Goal: Contribute content: Add original content to the website for others to see

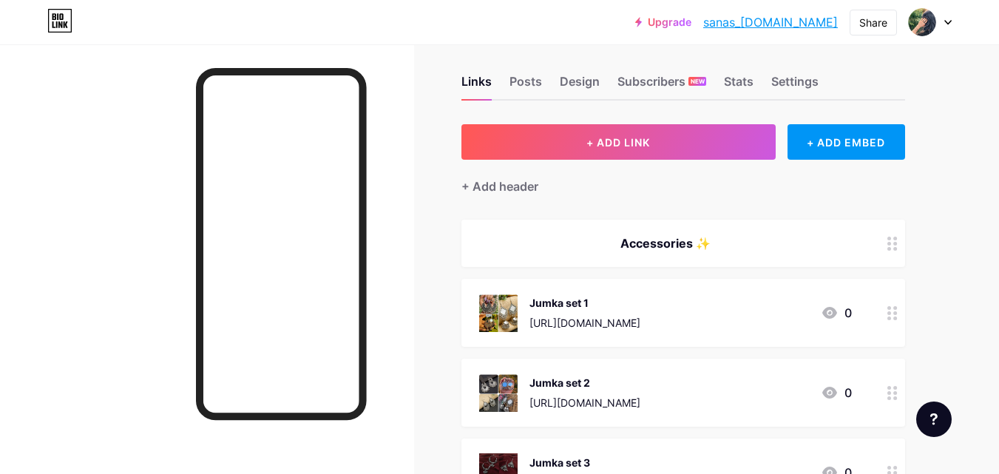
scroll to position [1, 0]
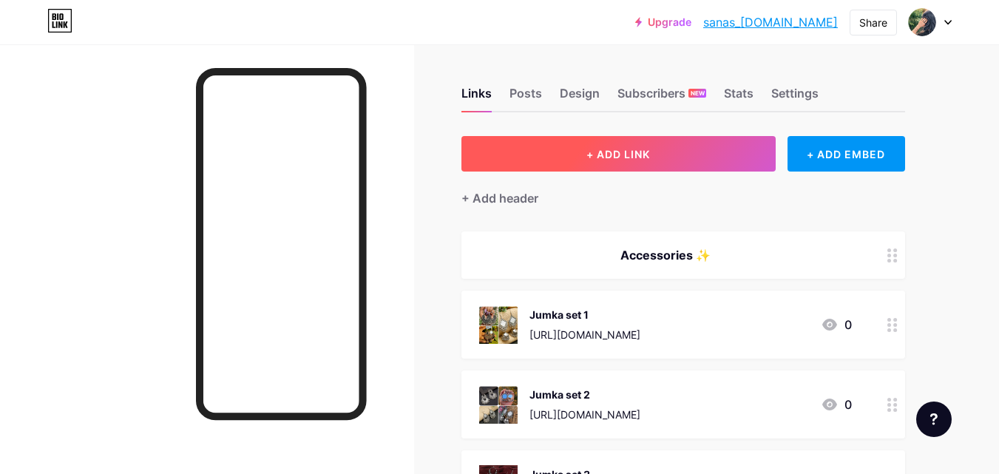
click at [578, 157] on button "+ ADD LINK" at bounding box center [618, 153] width 314 height 35
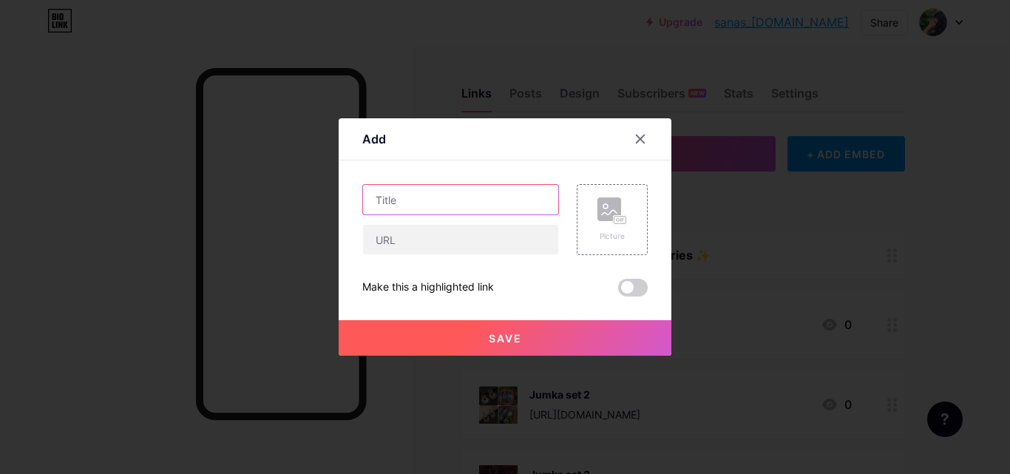
click at [467, 200] on input "text" at bounding box center [460, 200] width 195 height 30
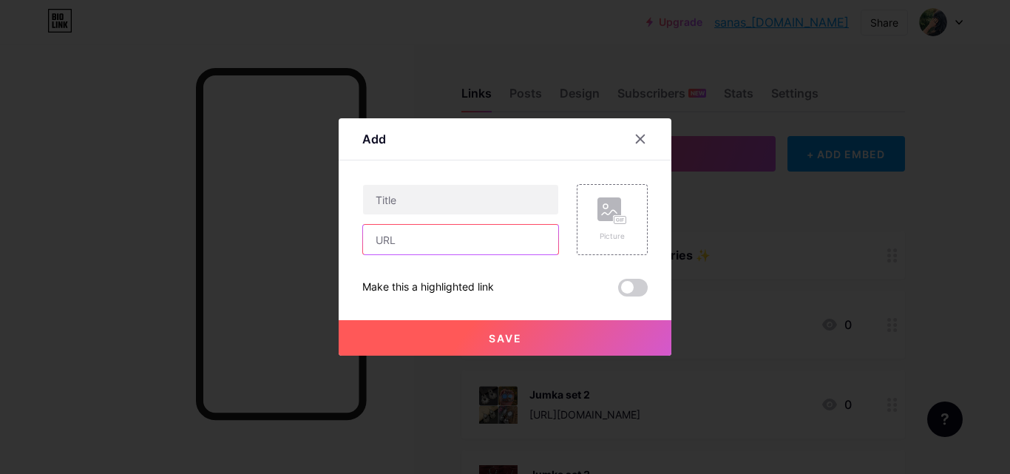
click at [455, 236] on input "text" at bounding box center [460, 240] width 195 height 30
paste input "[URL][DOMAIN_NAME]"
type input "[URL][DOMAIN_NAME]"
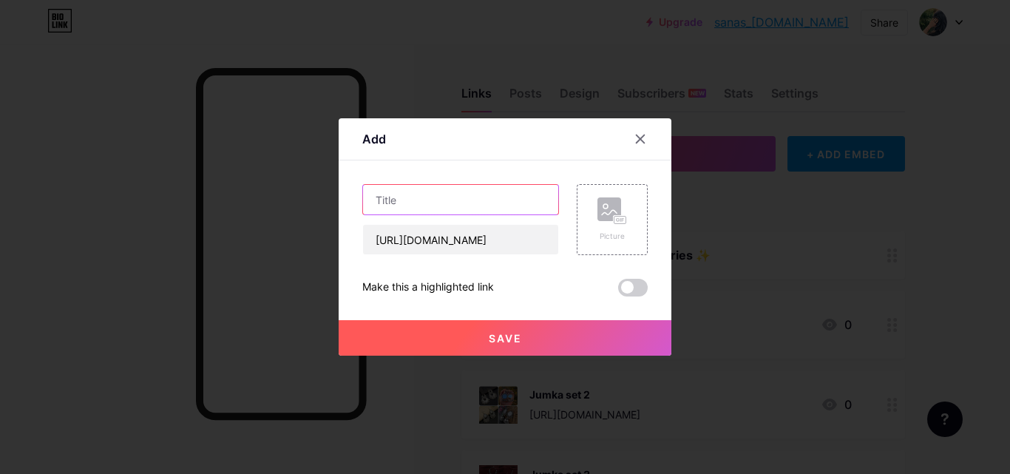
click at [442, 200] on input "text" at bounding box center [460, 200] width 195 height 30
type input "black fitted shirt"
click at [523, 331] on button "Save" at bounding box center [505, 337] width 333 height 35
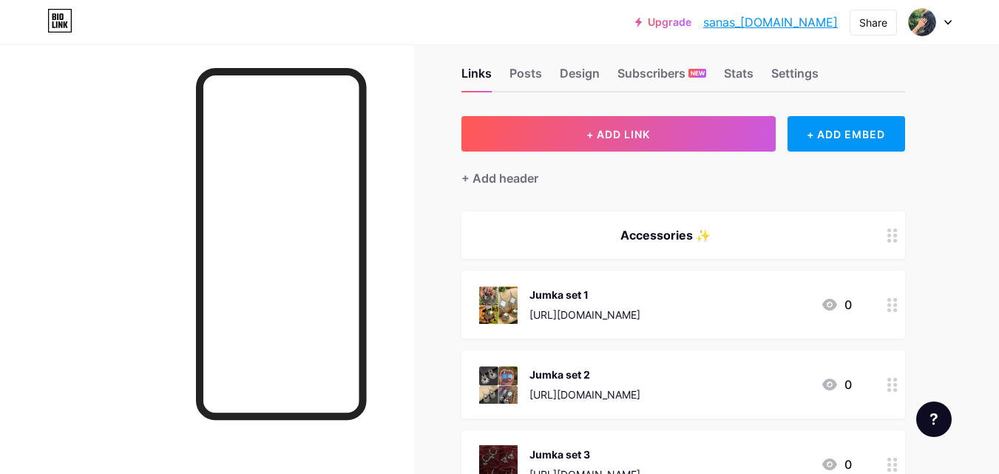
scroll to position [18, 0]
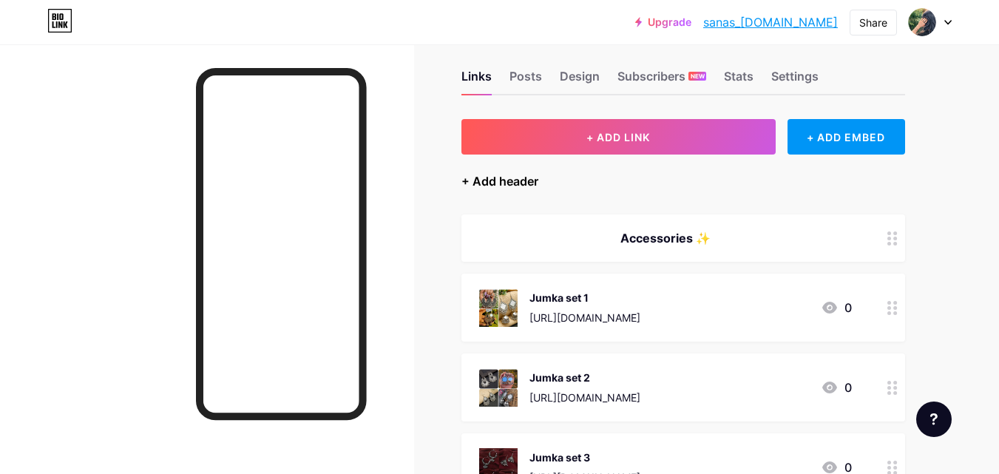
click at [523, 178] on div "+ Add header" at bounding box center [499, 181] width 77 height 18
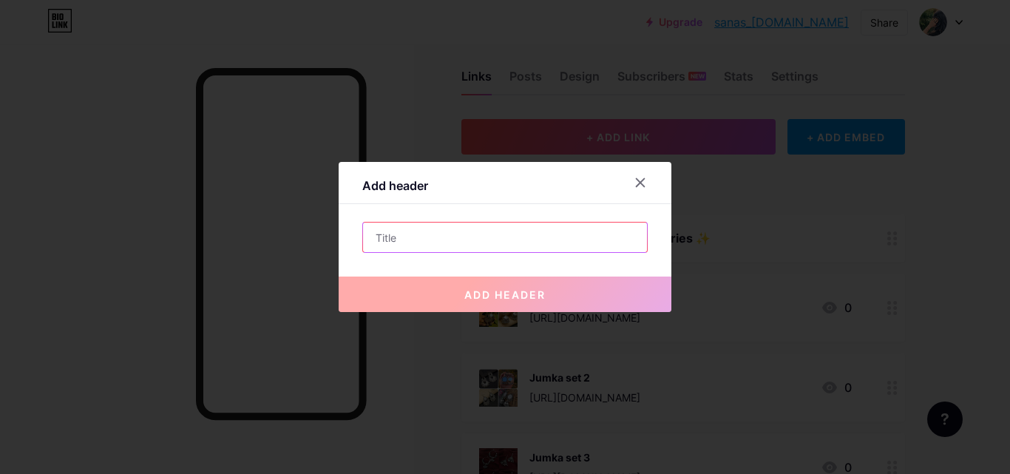
click at [444, 237] on input "text" at bounding box center [505, 238] width 284 height 30
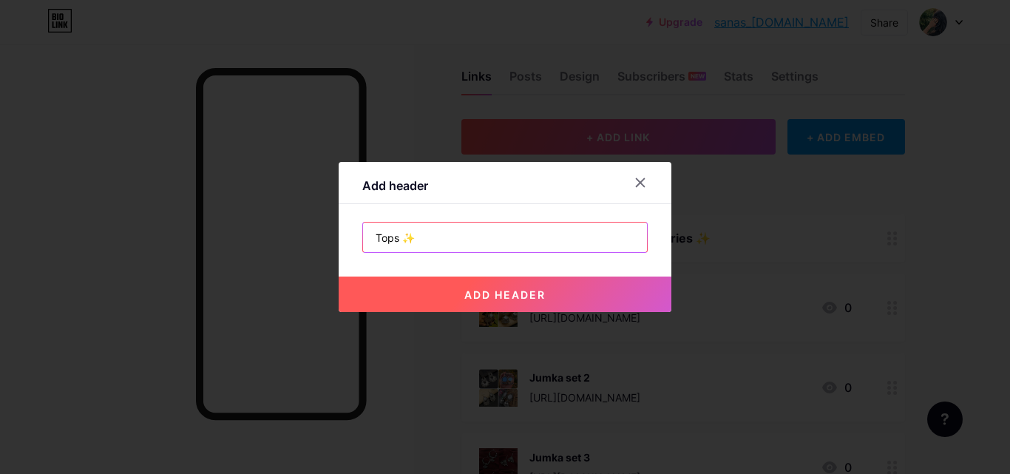
type input "Tops ✨"
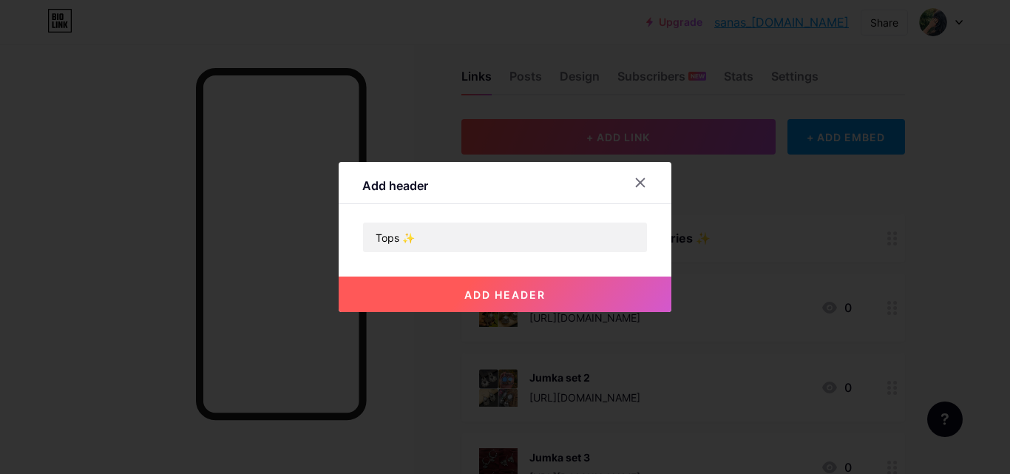
click at [511, 297] on span "add header" at bounding box center [504, 294] width 81 height 13
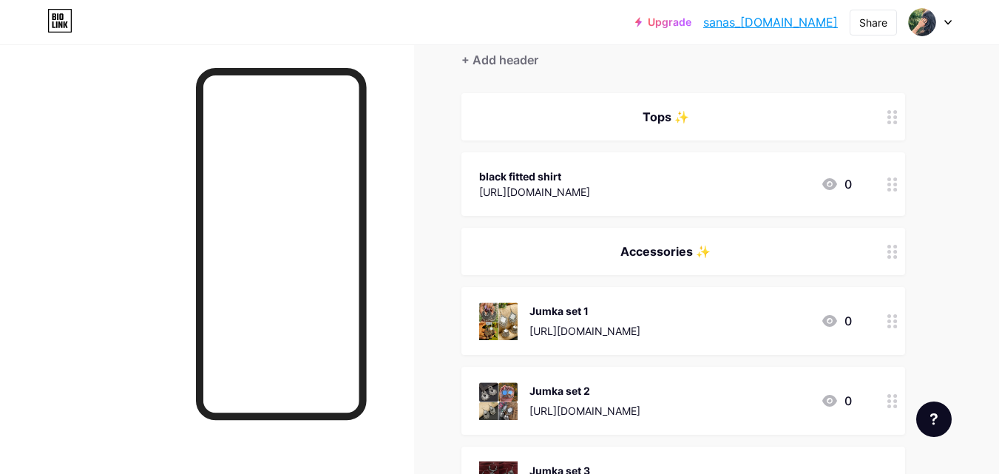
scroll to position [127, 0]
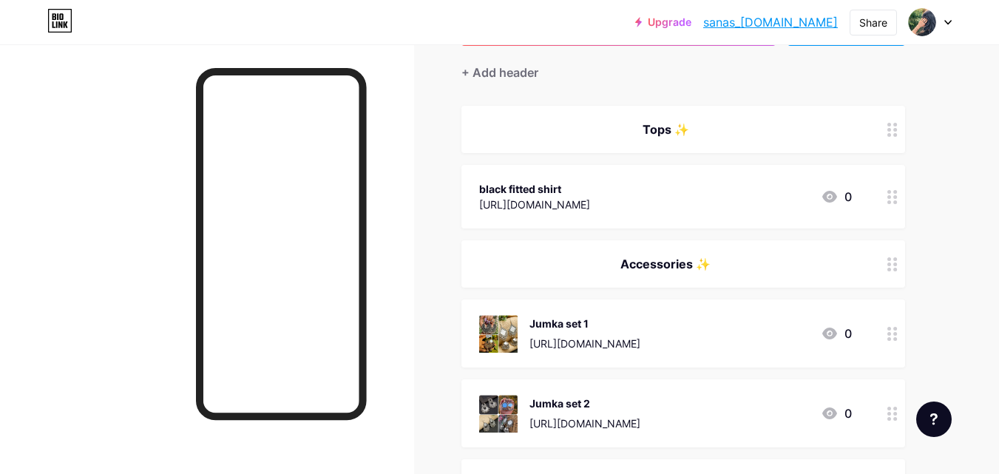
click at [827, 135] on div "Tops ✨" at bounding box center [665, 130] width 373 height 18
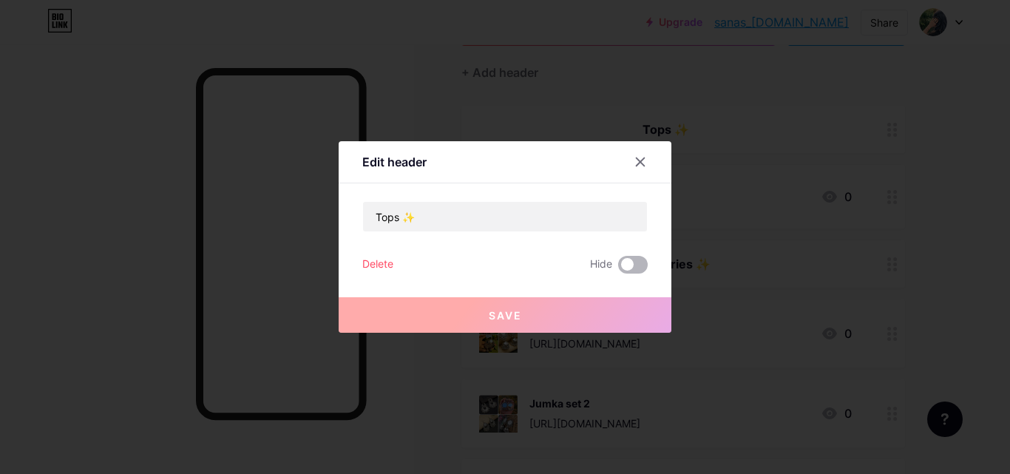
click at [634, 260] on span at bounding box center [633, 265] width 30 height 18
click at [618, 268] on input "checkbox" at bounding box center [618, 268] width 0 height 0
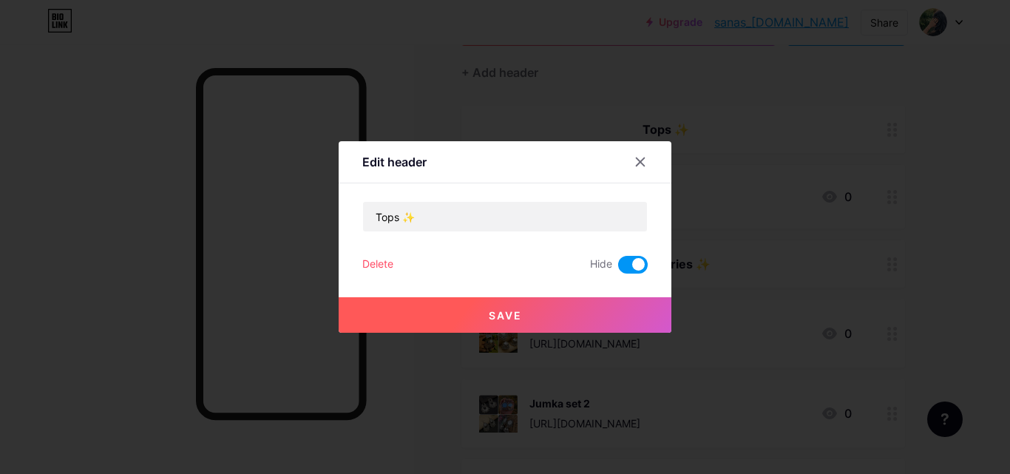
click at [575, 323] on button "Save" at bounding box center [505, 314] width 333 height 35
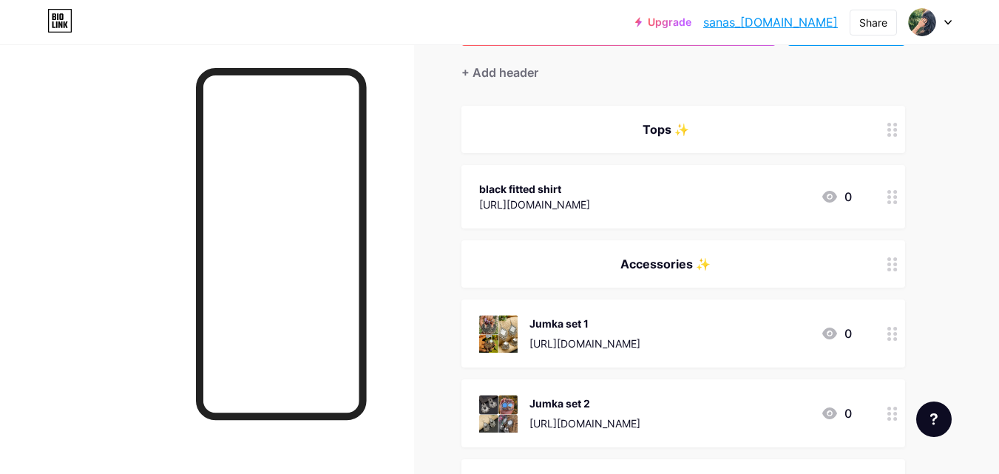
click at [867, 134] on div "Tops ✨" at bounding box center [683, 129] width 444 height 47
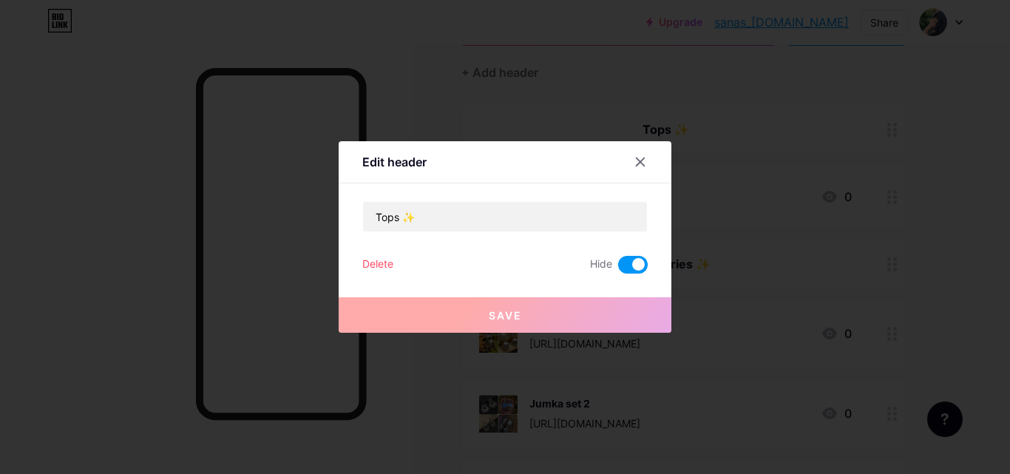
click at [628, 266] on span at bounding box center [633, 265] width 30 height 18
click at [618, 268] on input "checkbox" at bounding box center [618, 268] width 0 height 0
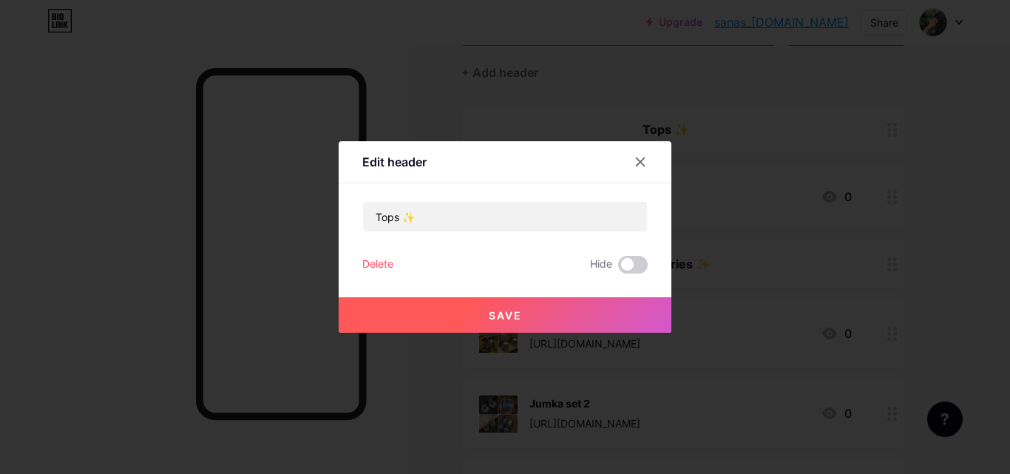
click at [529, 322] on button "Save" at bounding box center [505, 314] width 333 height 35
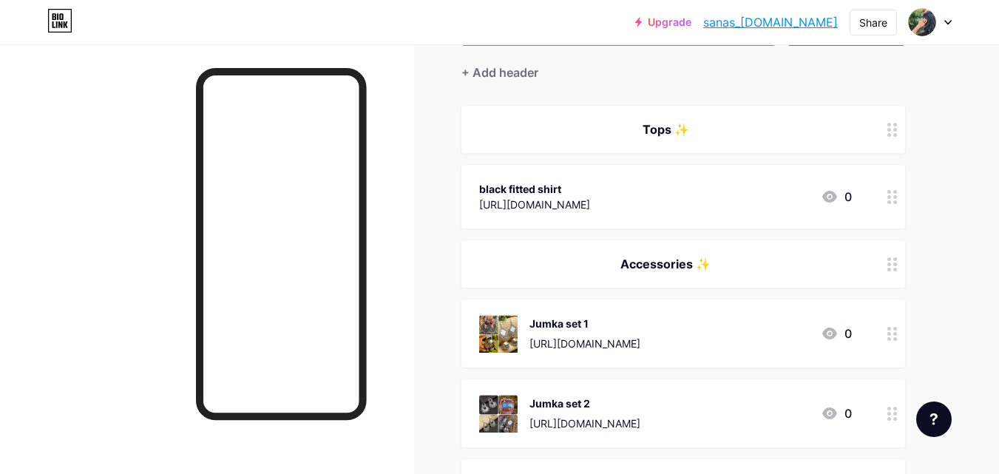
click at [888, 201] on circle at bounding box center [889, 202] width 4 height 4
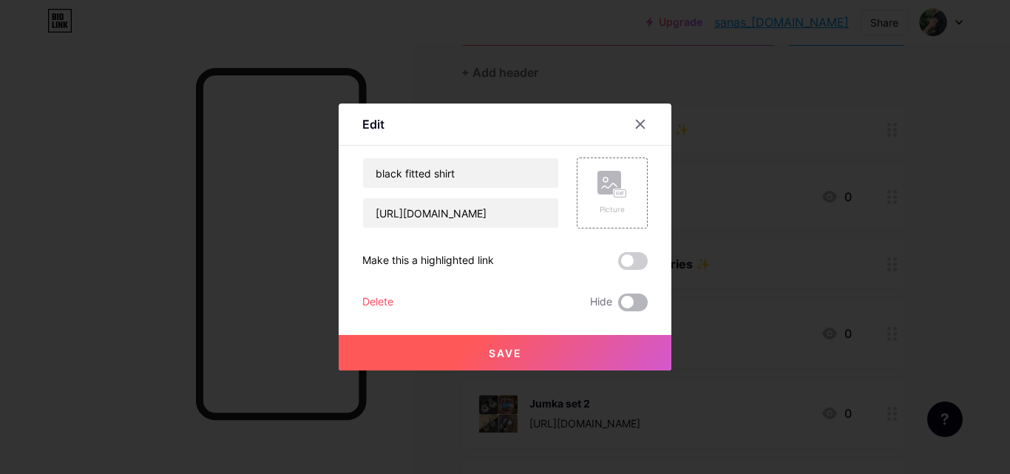
click at [627, 303] on span at bounding box center [633, 303] width 30 height 18
click at [618, 306] on input "checkbox" at bounding box center [618, 306] width 0 height 0
click at [559, 349] on button "Save" at bounding box center [505, 352] width 333 height 35
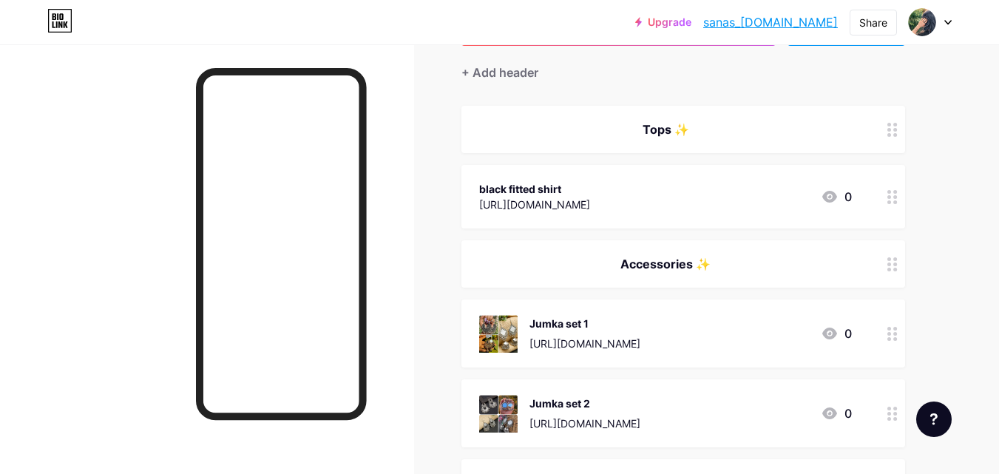
click at [887, 125] on div at bounding box center [892, 129] width 25 height 47
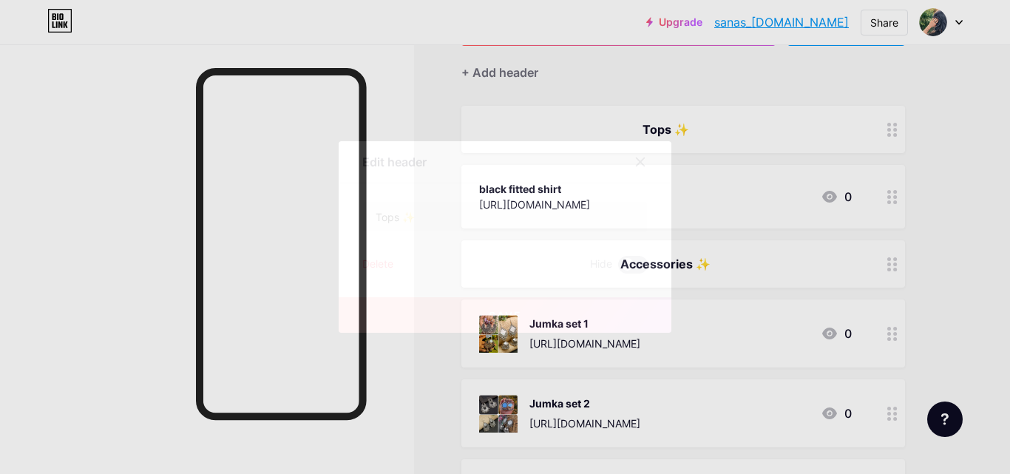
click at [626, 270] on span at bounding box center [633, 265] width 30 height 18
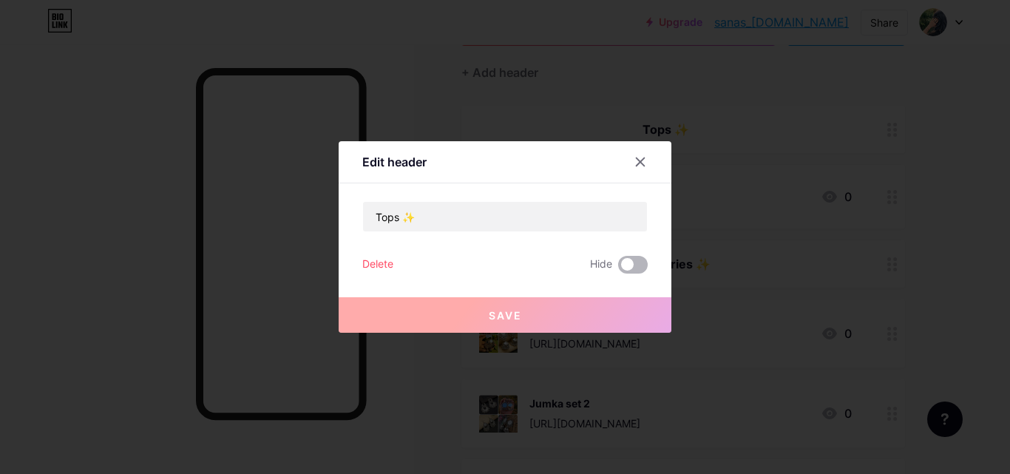
click at [618, 268] on input "checkbox" at bounding box center [618, 268] width 0 height 0
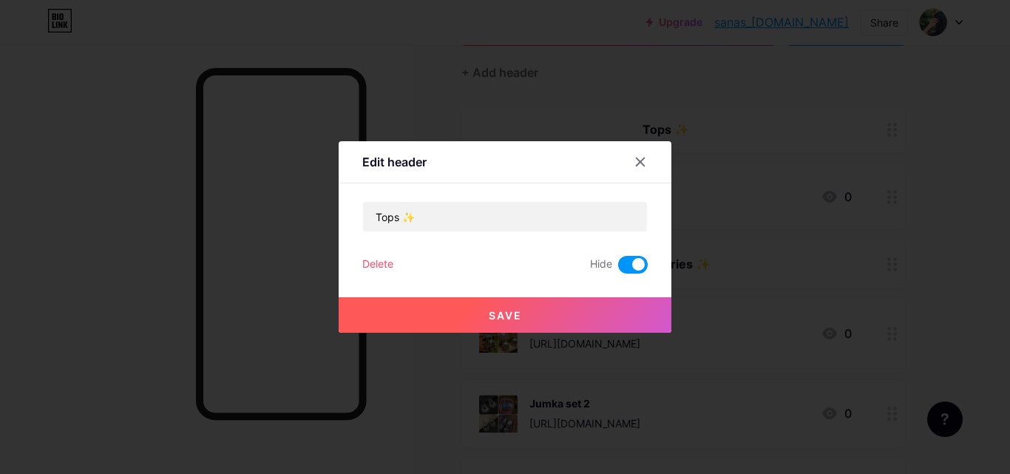
click at [595, 315] on button "Save" at bounding box center [505, 314] width 333 height 35
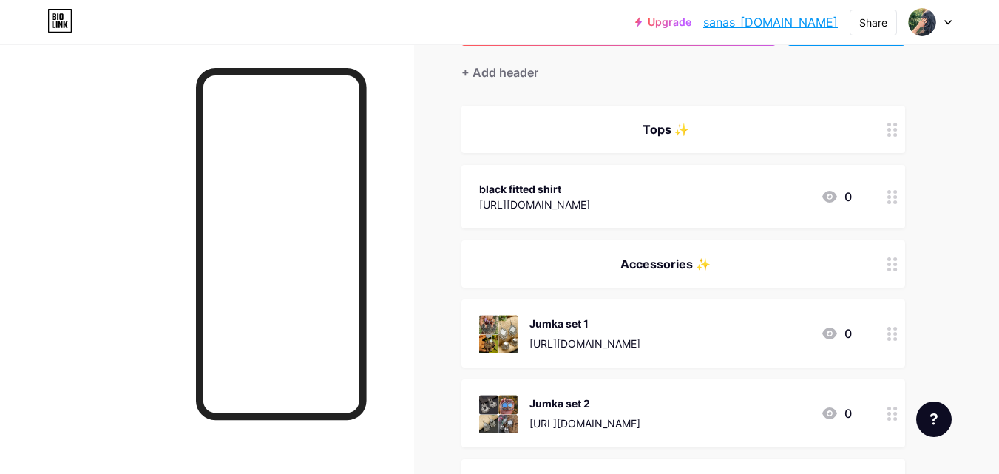
scroll to position [79, 0]
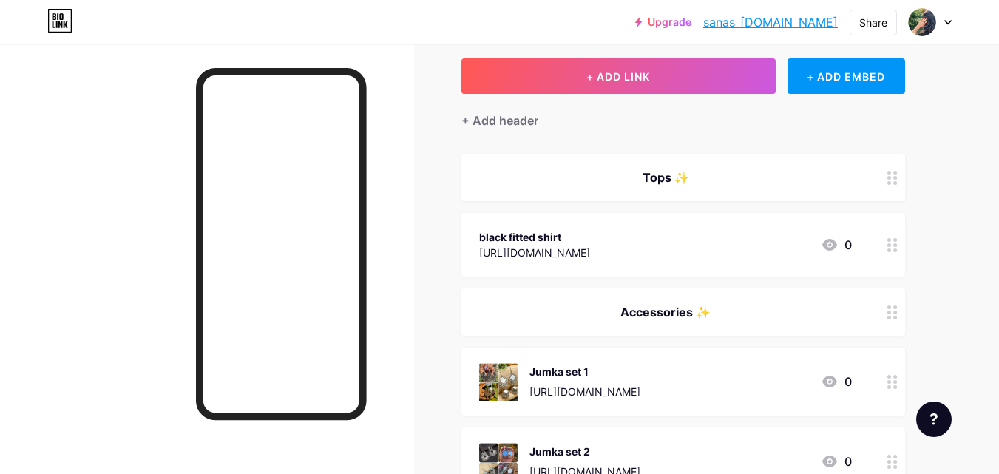
drag, startPoint x: 677, startPoint y: 180, endPoint x: 671, endPoint y: 139, distance: 41.9
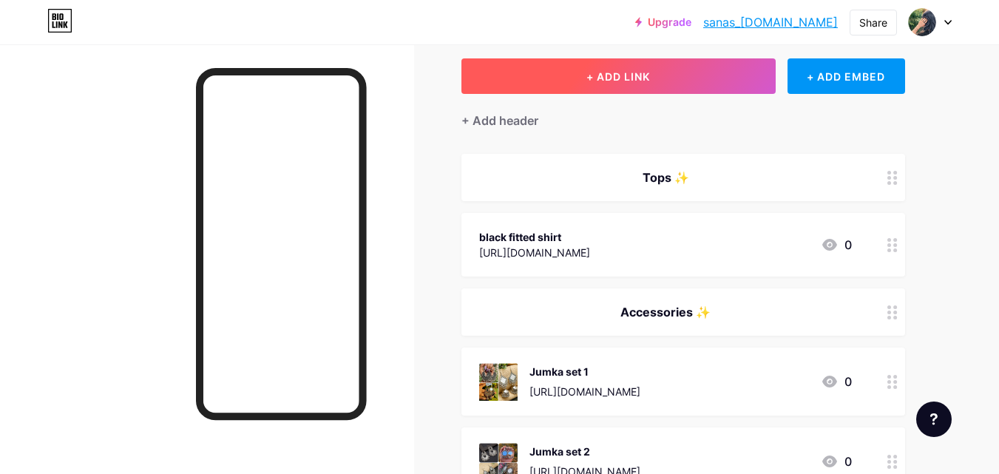
click at [624, 72] on span "+ ADD LINK" at bounding box center [618, 76] width 64 height 13
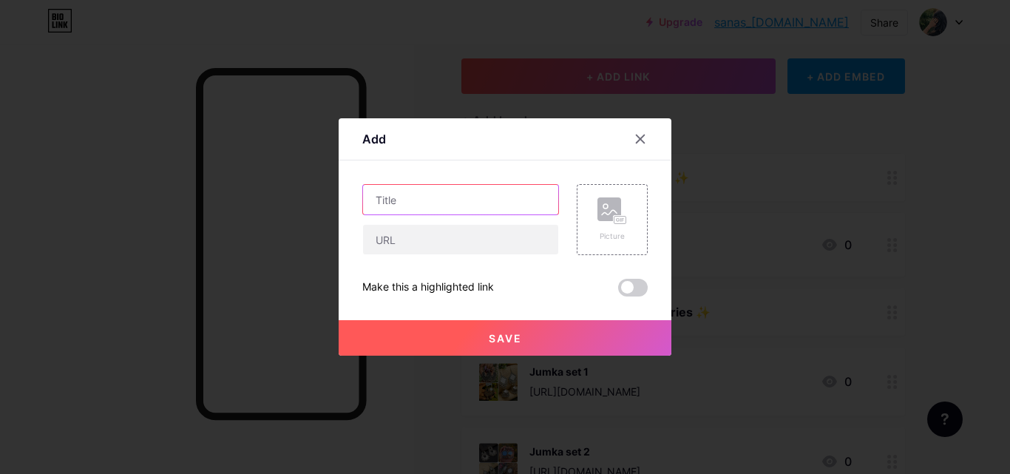
click at [429, 206] on input "text" at bounding box center [460, 200] width 195 height 30
type input "Brown fitted shirt"
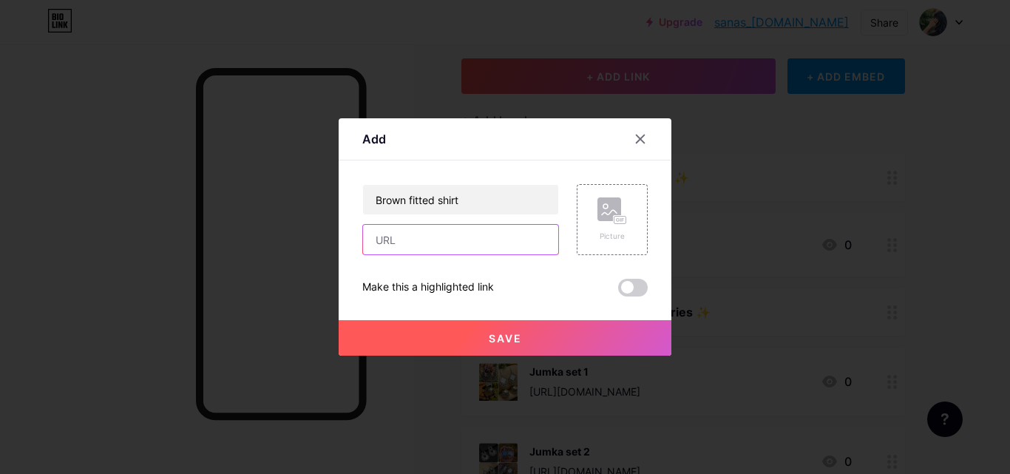
click at [438, 240] on input "text" at bounding box center [460, 240] width 195 height 30
paste input "[URL][DOMAIN_NAME]"
type input "[URL][DOMAIN_NAME]"
click at [493, 338] on span "Save" at bounding box center [505, 338] width 33 height 13
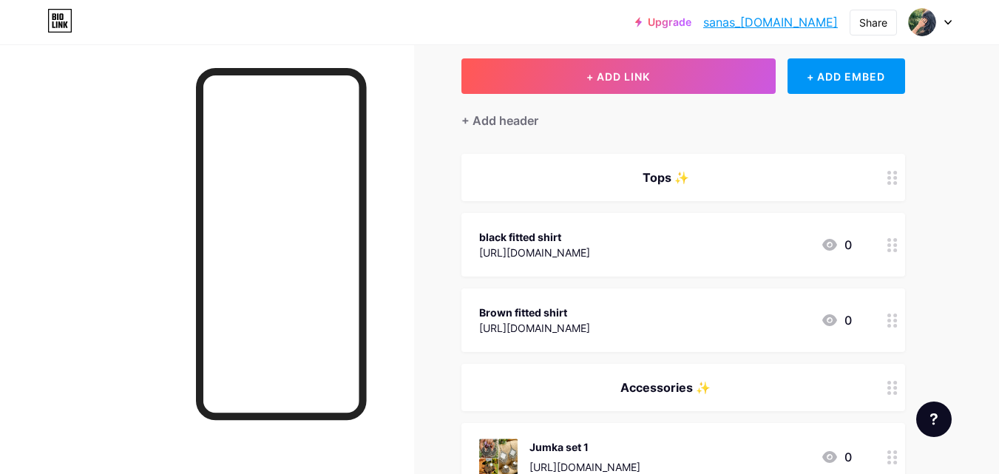
click at [862, 319] on div "Brown fitted shirt [URL][DOMAIN_NAME] 0" at bounding box center [683, 320] width 444 height 64
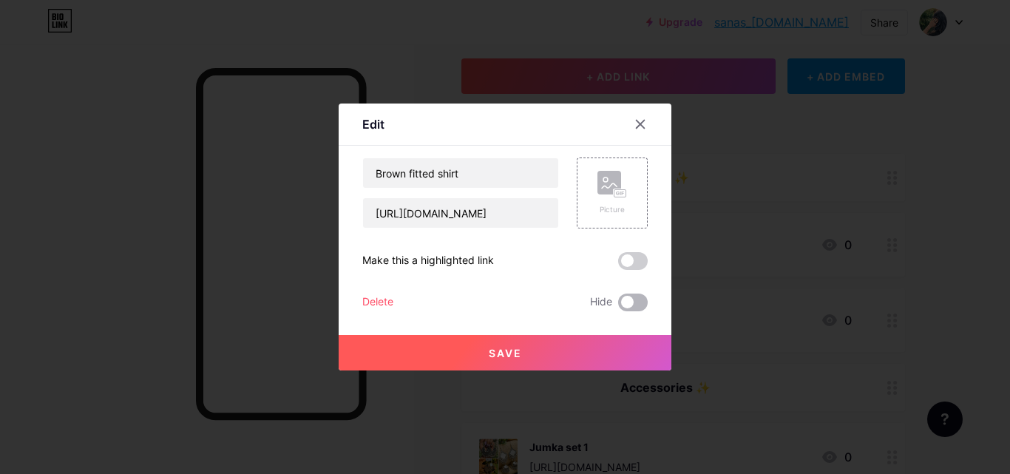
click at [629, 294] on span at bounding box center [633, 303] width 30 height 18
click at [618, 306] on input "checkbox" at bounding box center [618, 306] width 0 height 0
click at [604, 345] on button "Save" at bounding box center [505, 352] width 333 height 35
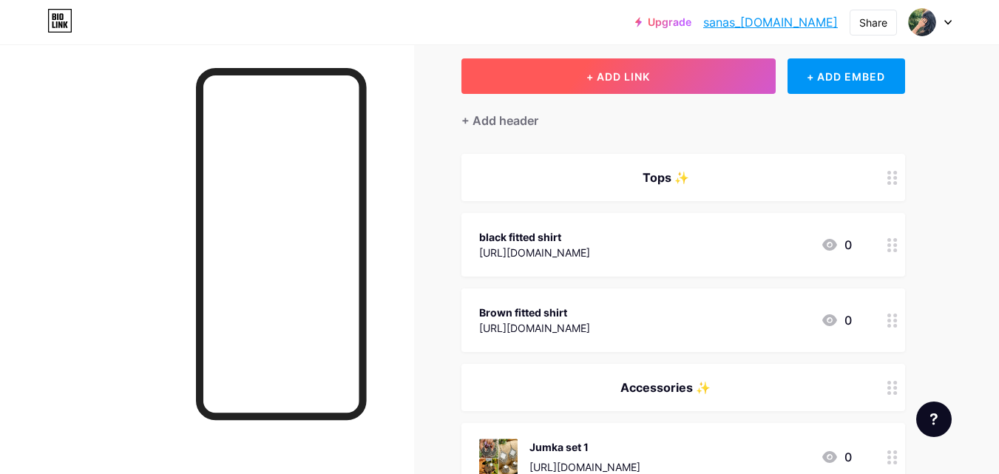
click at [654, 72] on button "+ ADD LINK" at bounding box center [618, 75] width 314 height 35
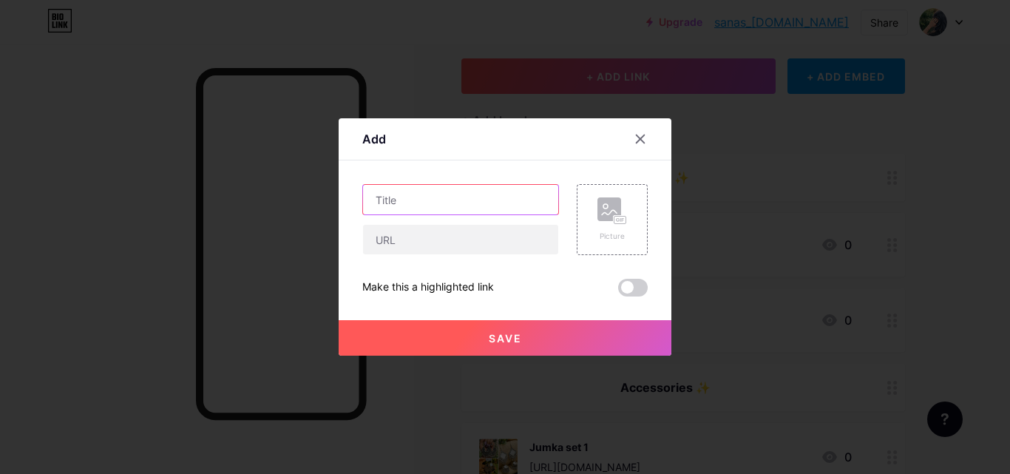
click at [489, 204] on input "text" at bounding box center [460, 200] width 195 height 30
type input "Blue fitted shirt"
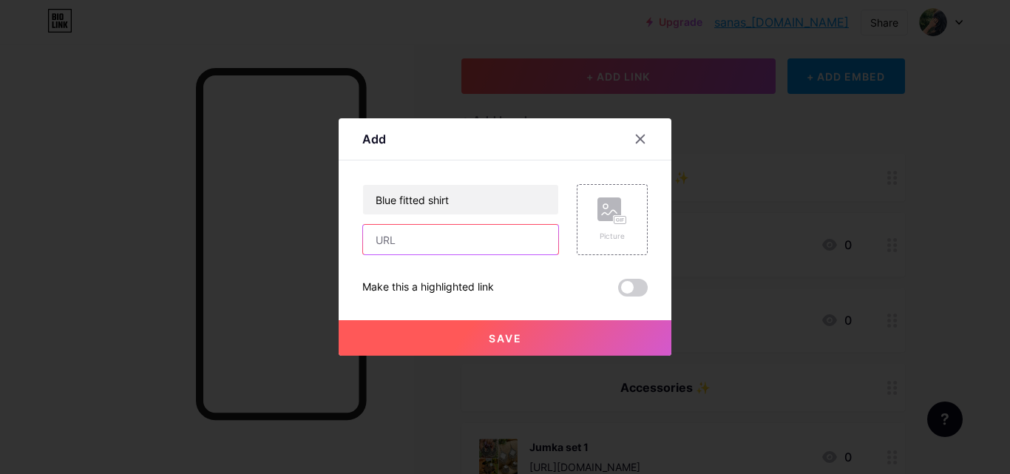
click at [481, 246] on input "text" at bounding box center [460, 240] width 195 height 30
paste input "[URL][DOMAIN_NAME]"
type input "[URL][DOMAIN_NAME]"
click at [508, 333] on span "Save" at bounding box center [505, 338] width 33 height 13
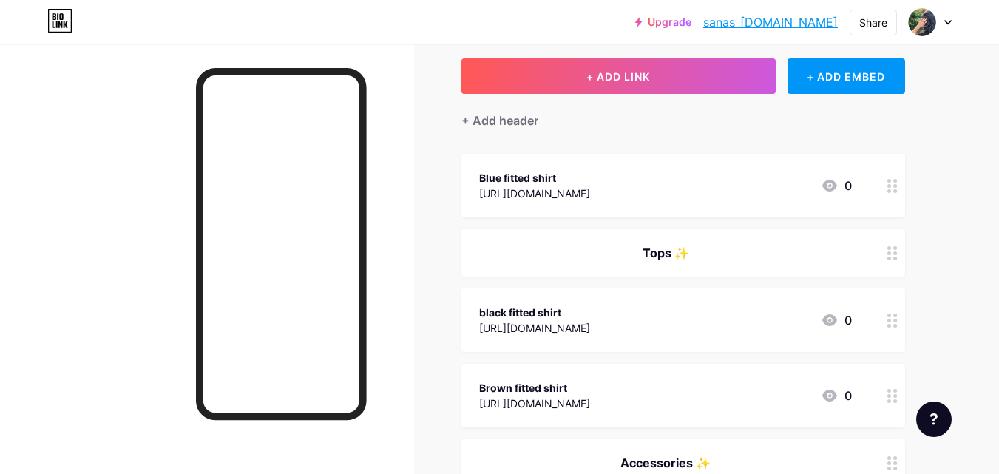
click at [859, 180] on div "Blue fitted shirt [URL][DOMAIN_NAME] 0" at bounding box center [683, 186] width 444 height 64
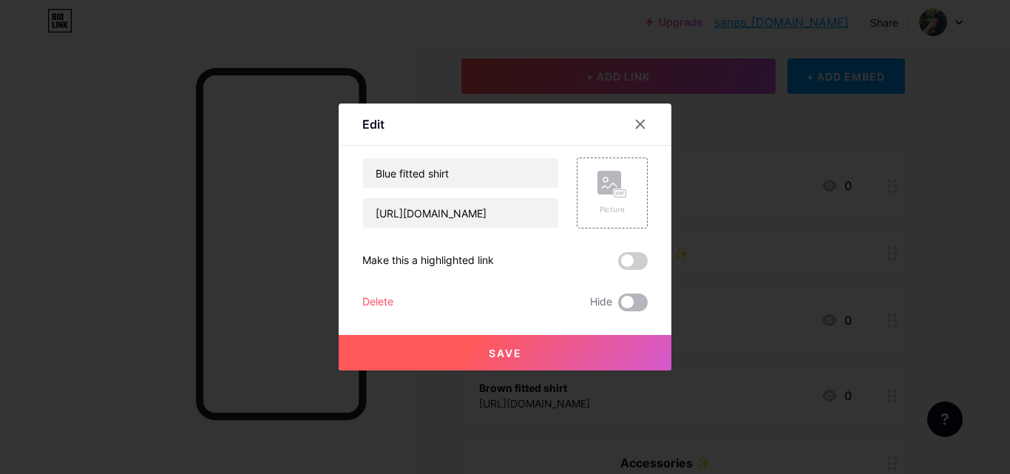
click at [629, 302] on span at bounding box center [633, 303] width 30 height 18
click at [618, 306] on input "checkbox" at bounding box center [618, 306] width 0 height 0
click at [627, 342] on button "Save" at bounding box center [505, 352] width 333 height 35
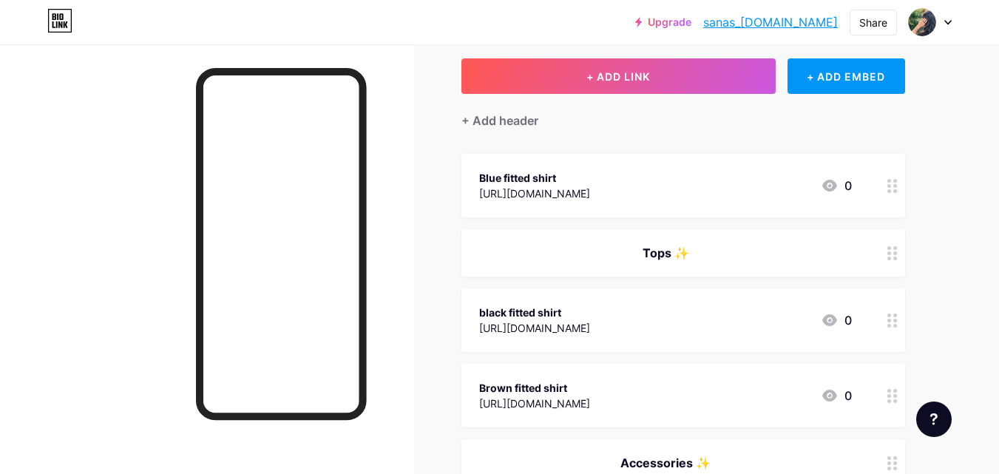
click at [873, 185] on div "Blue fitted shirt [URL][DOMAIN_NAME] 0" at bounding box center [683, 186] width 444 height 64
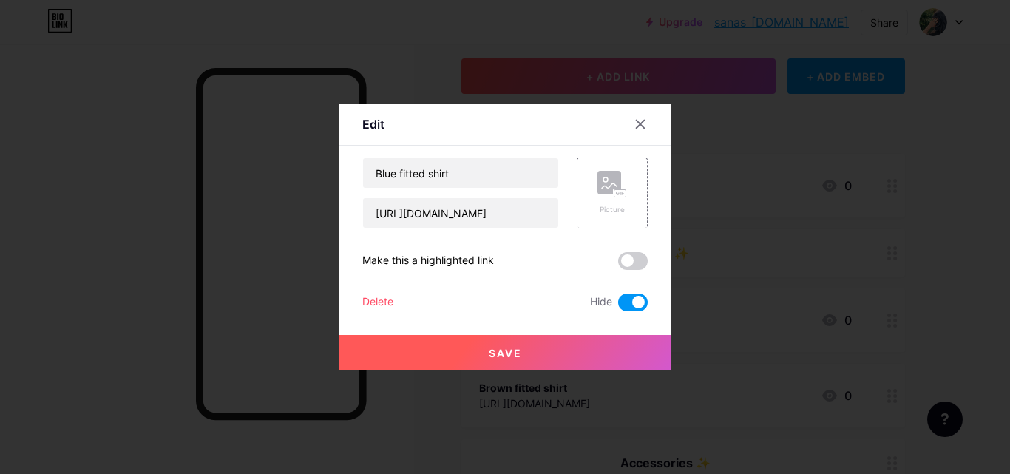
click at [609, 346] on button "Save" at bounding box center [505, 352] width 333 height 35
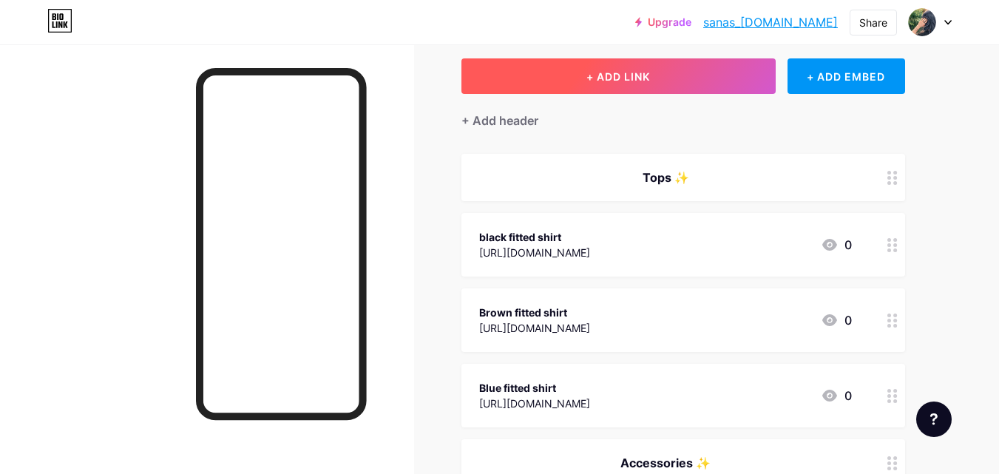
click at [661, 74] on button "+ ADD LINK" at bounding box center [618, 75] width 314 height 35
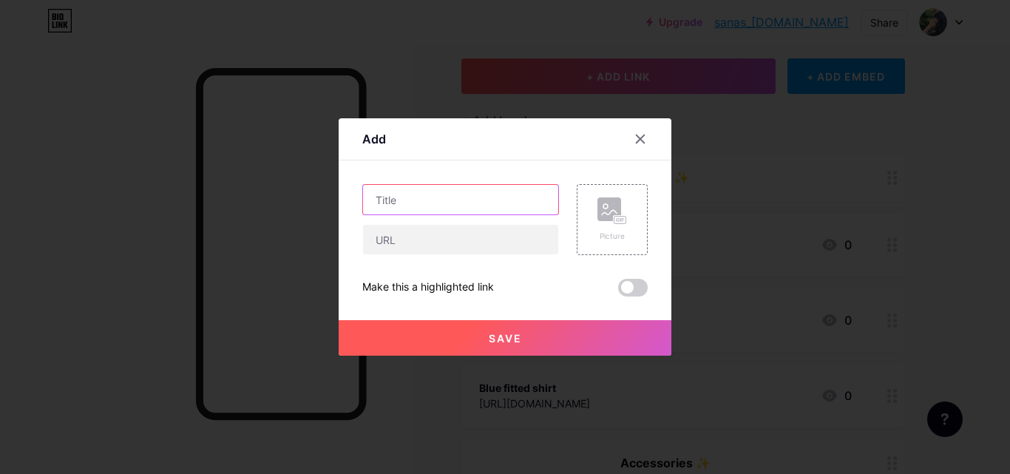
click at [455, 206] on input "text" at bounding box center [460, 200] width 195 height 30
type input "B"
type input "Green fitted shirt"
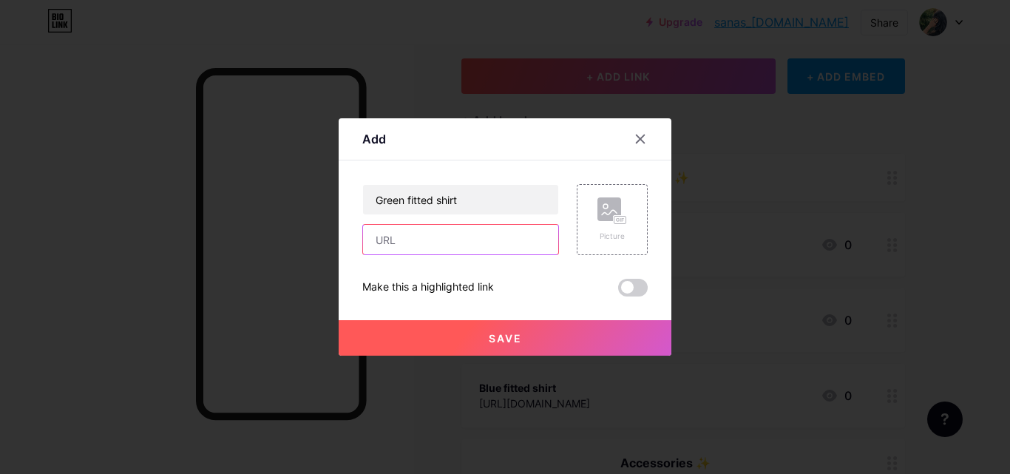
click at [460, 240] on input "text" at bounding box center [460, 240] width 195 height 30
paste input "[URL][DOMAIN_NAME]"
type input "[URL][DOMAIN_NAME]"
click at [489, 334] on span "Save" at bounding box center [505, 338] width 33 height 13
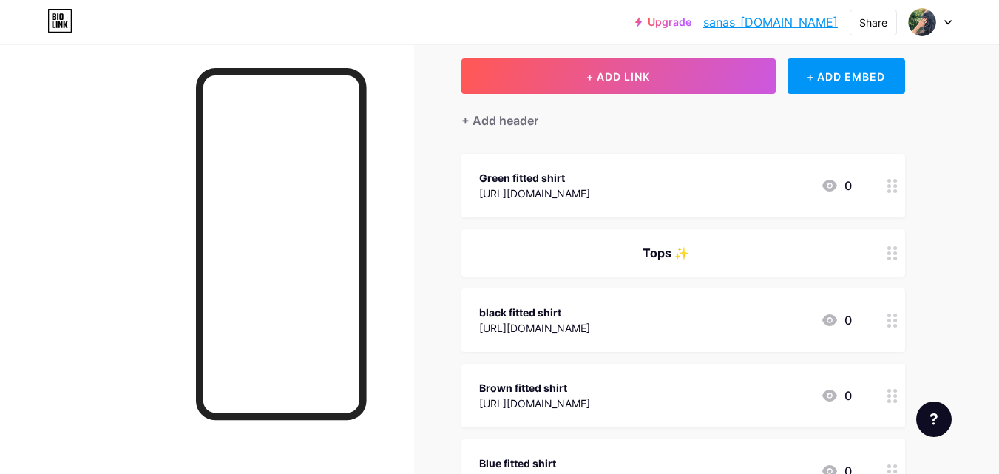
click at [858, 180] on div "Green fitted shirt [URL][DOMAIN_NAME] 0" at bounding box center [683, 186] width 444 height 64
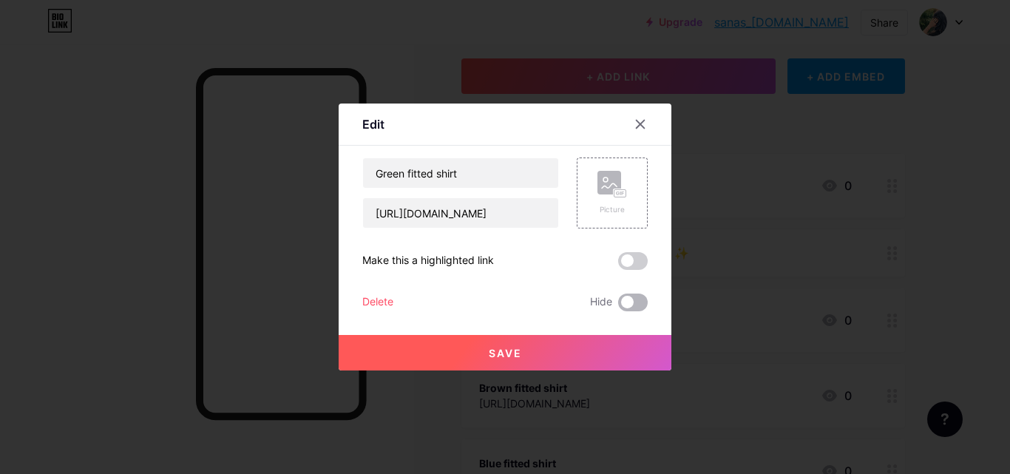
click at [629, 302] on span at bounding box center [633, 303] width 30 height 18
click at [618, 306] on input "checkbox" at bounding box center [618, 306] width 0 height 0
click at [616, 345] on button "Save" at bounding box center [505, 352] width 333 height 35
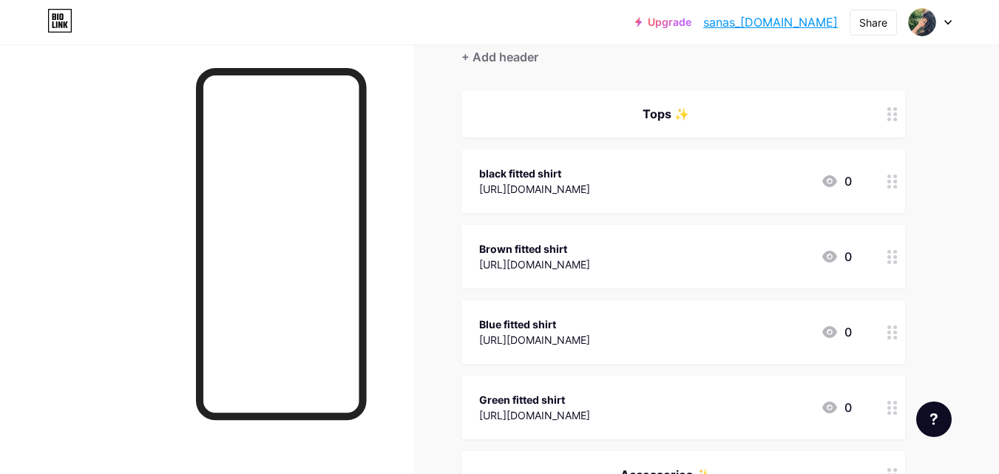
scroll to position [88, 0]
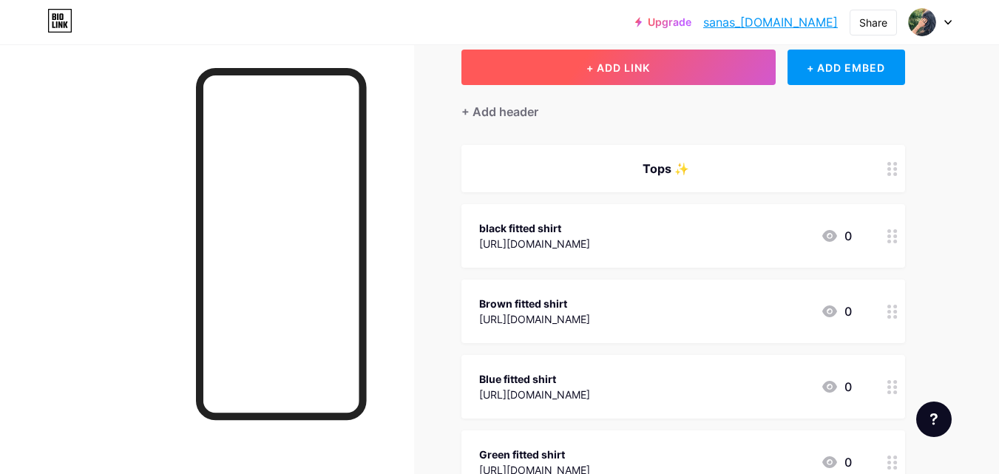
click at [653, 69] on button "+ ADD LINK" at bounding box center [618, 67] width 314 height 35
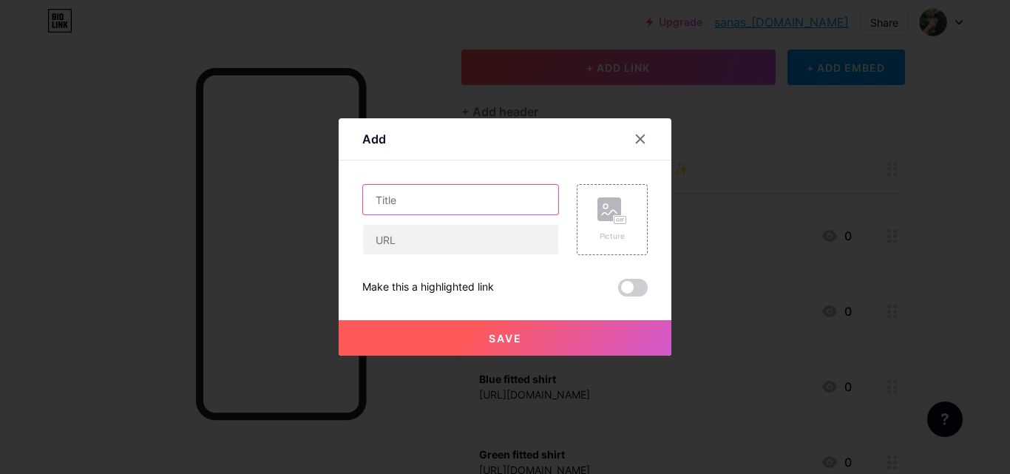
click at [476, 211] on input "text" at bounding box center [460, 200] width 195 height 30
type input "Dark brown fitted shirt"
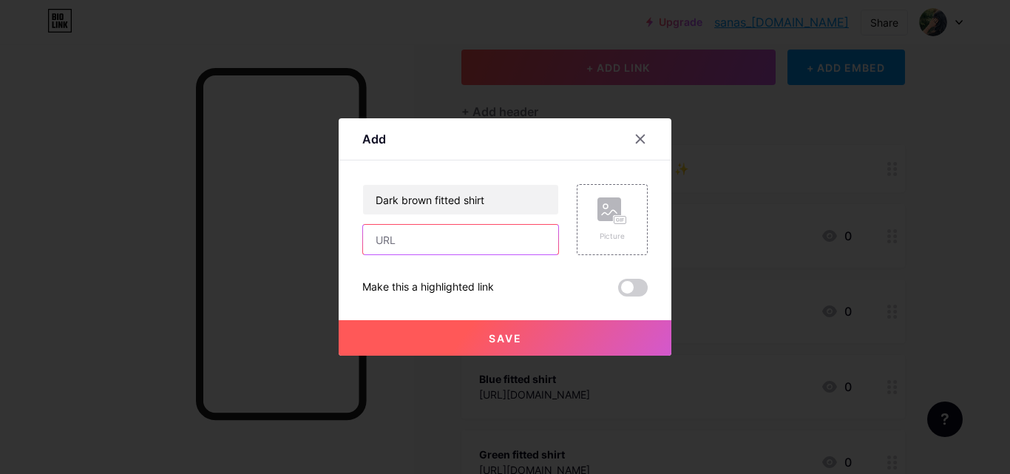
click at [481, 235] on input "text" at bounding box center [460, 240] width 195 height 30
paste input "[URL][DOMAIN_NAME]"
type input "[URL][DOMAIN_NAME]"
click at [515, 342] on span "Save" at bounding box center [505, 338] width 33 height 13
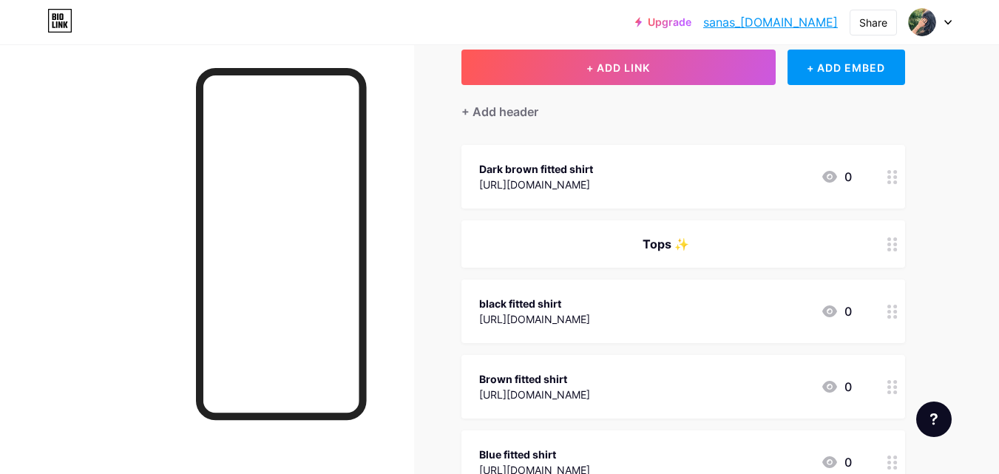
click at [862, 175] on div "Dark brown fitted shirt [URL][DOMAIN_NAME] 0" at bounding box center [683, 177] width 444 height 64
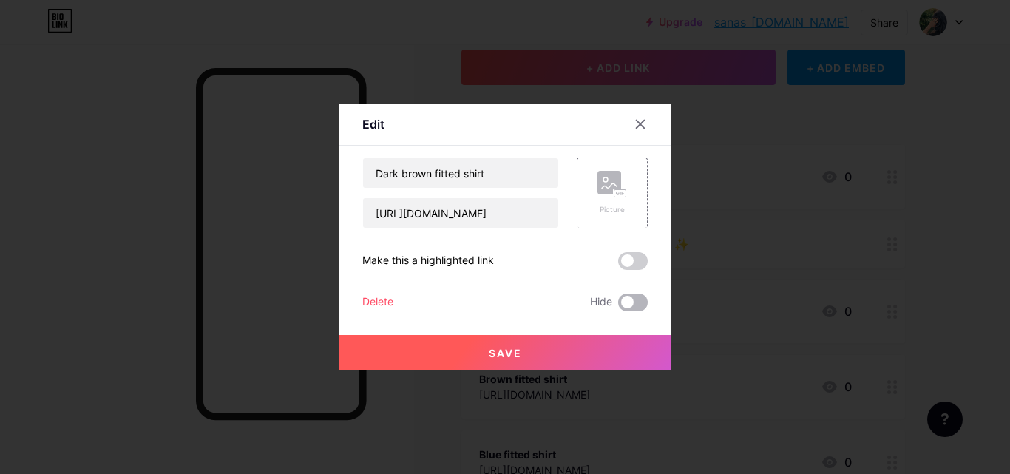
click at [633, 304] on span at bounding box center [633, 303] width 30 height 18
click at [618, 306] on input "checkbox" at bounding box center [618, 306] width 0 height 0
click at [611, 345] on button "Save" at bounding box center [505, 352] width 333 height 35
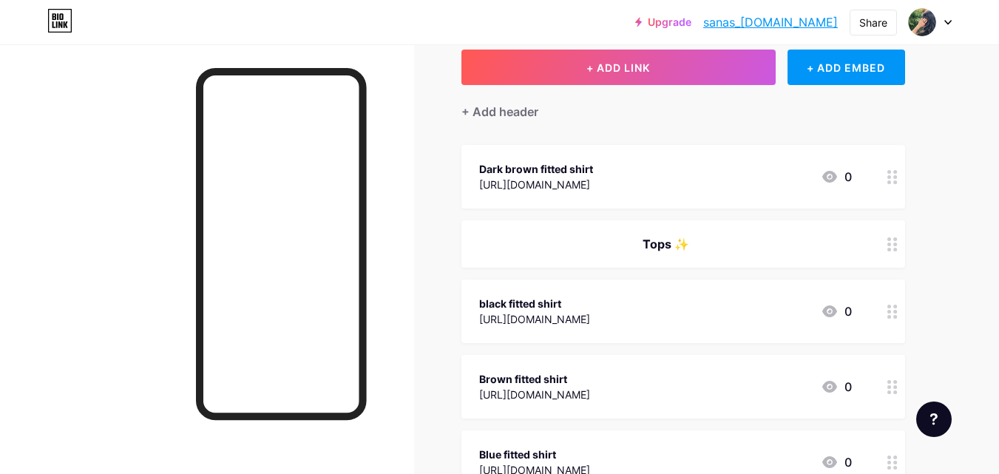
drag, startPoint x: 700, startPoint y: 164, endPoint x: 714, endPoint y: 198, distance: 36.8
click at [714, 198] on div "Dark brown fitted shirt [URL][DOMAIN_NAME] 0" at bounding box center [683, 177] width 444 height 64
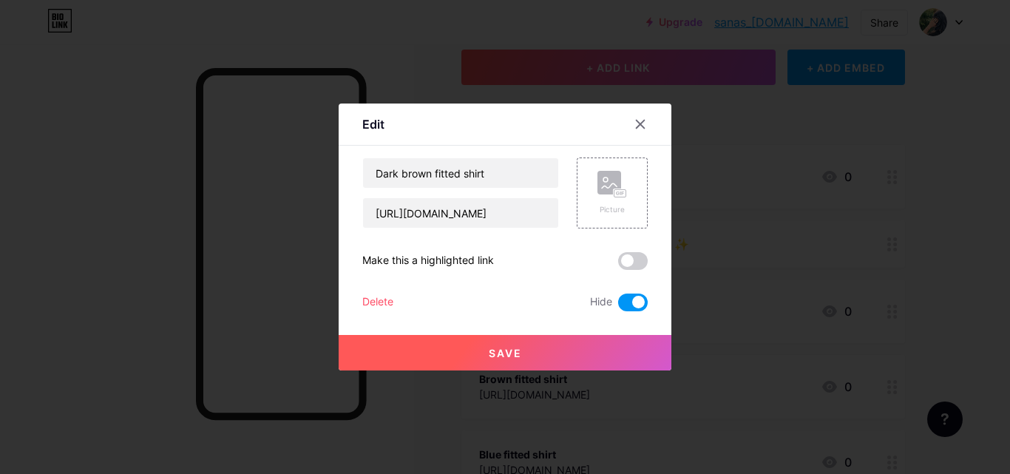
click at [814, 95] on div at bounding box center [505, 237] width 1010 height 474
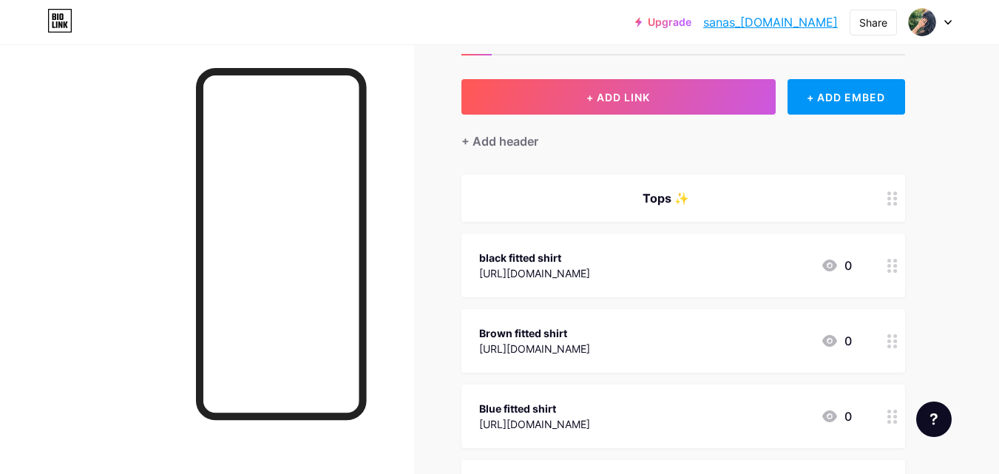
scroll to position [38, 0]
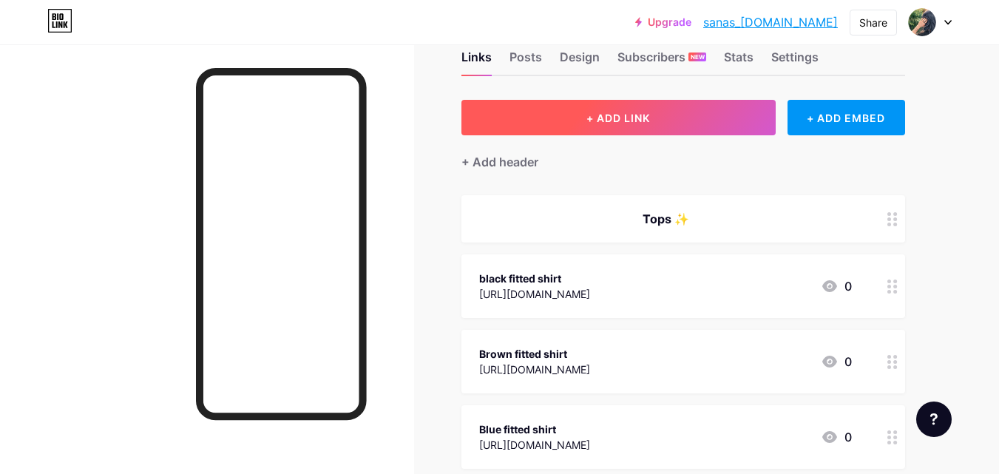
click at [709, 123] on button "+ ADD LINK" at bounding box center [618, 117] width 314 height 35
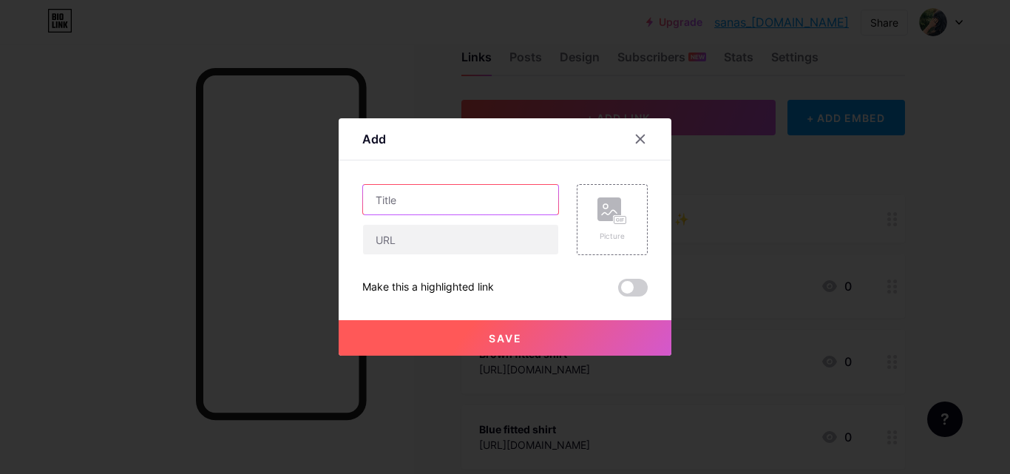
click at [454, 201] on input "text" at bounding box center [460, 200] width 195 height 30
type input "White fitted shirt"
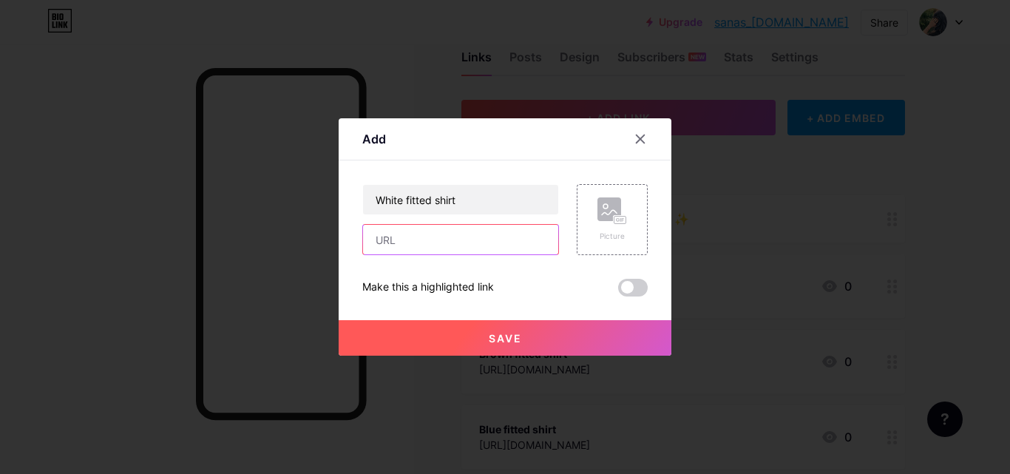
click at [458, 240] on input "text" at bounding box center [460, 240] width 195 height 30
paste input "[URL][DOMAIN_NAME]"
type input "[URL][DOMAIN_NAME]"
click at [621, 333] on button "Save" at bounding box center [505, 337] width 333 height 35
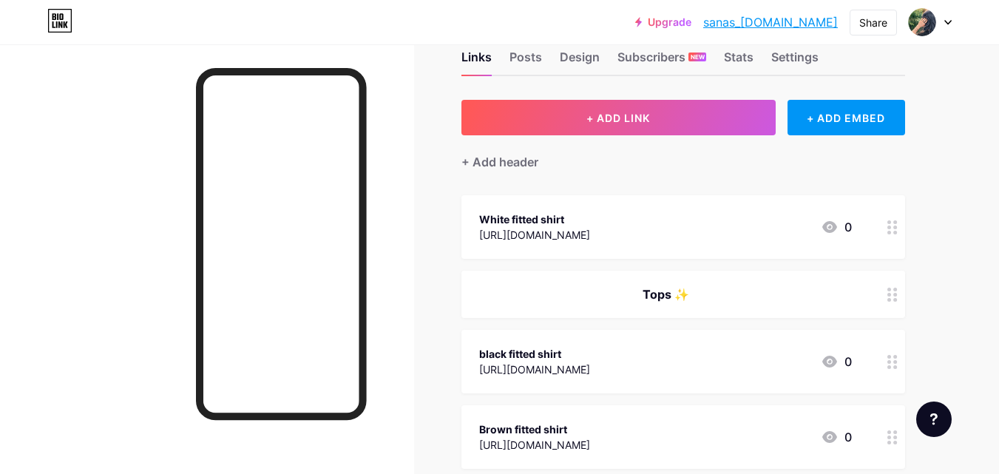
click at [853, 231] on div "White fitted shirt [URL][DOMAIN_NAME] 0" at bounding box center [683, 227] width 444 height 64
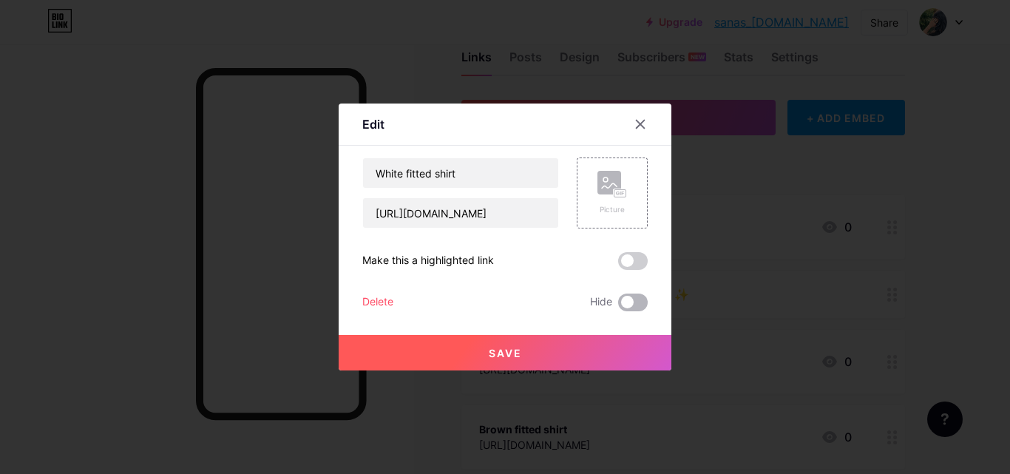
click at [623, 306] on span at bounding box center [633, 303] width 30 height 18
click at [618, 306] on input "checkbox" at bounding box center [618, 306] width 0 height 0
click at [614, 345] on button "Save" at bounding box center [505, 352] width 333 height 35
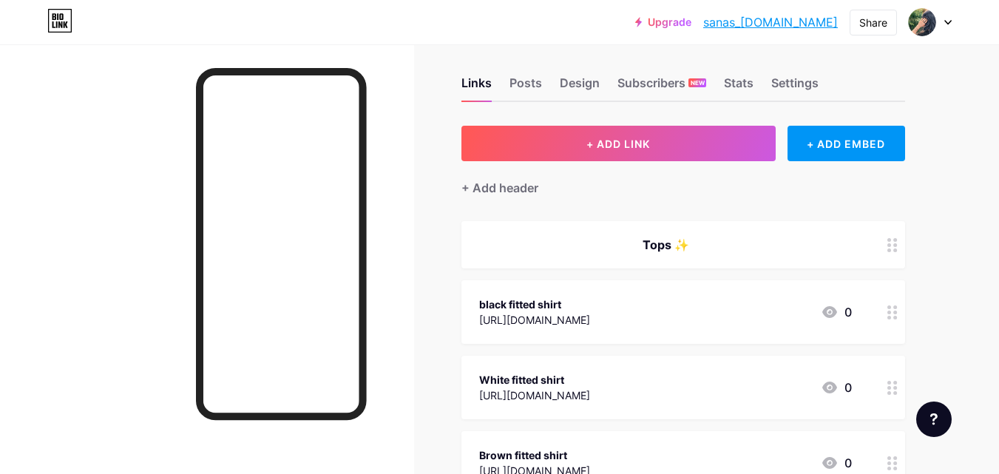
scroll to position [0, 0]
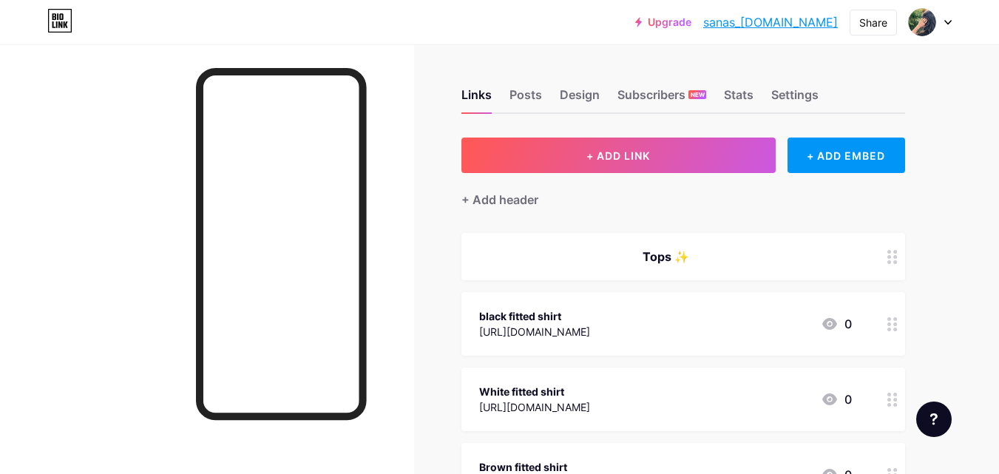
click at [659, 314] on div "black fitted shirt [URL][DOMAIN_NAME] 0" at bounding box center [665, 324] width 373 height 34
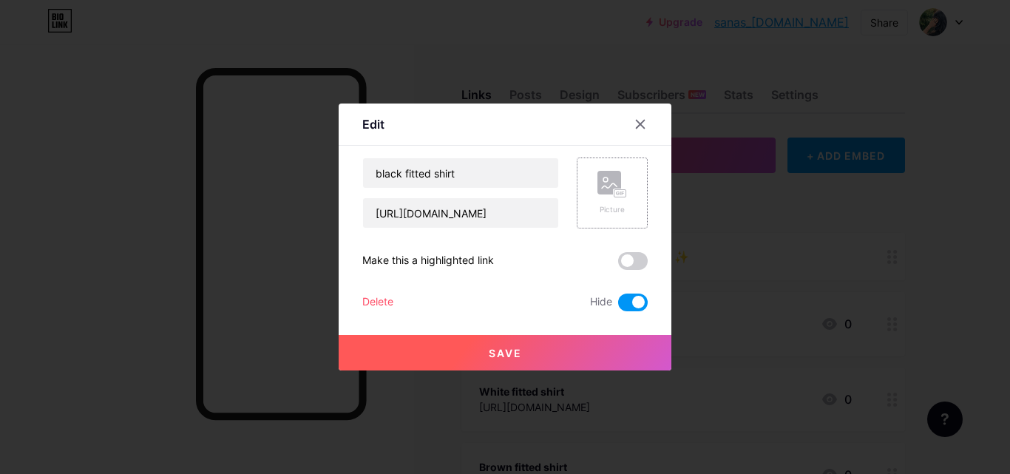
click at [622, 207] on div "Picture" at bounding box center [612, 193] width 71 height 71
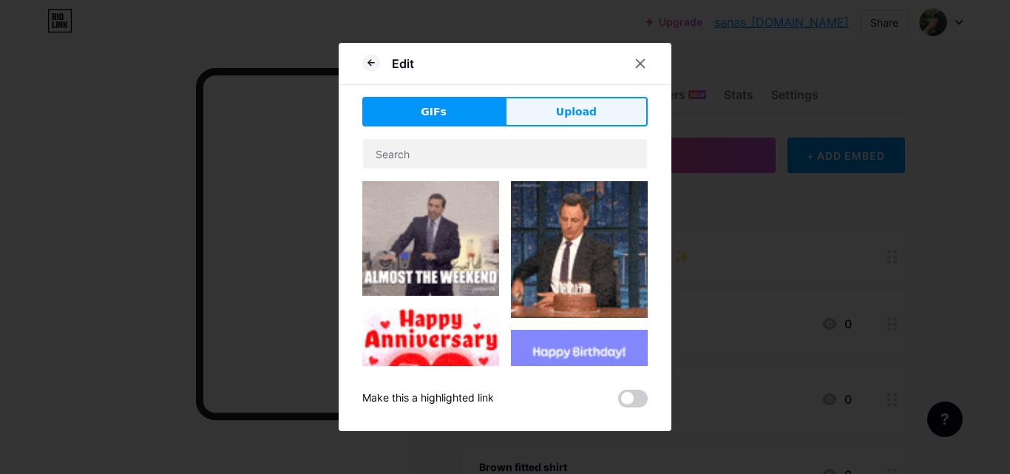
click at [597, 102] on button "Upload" at bounding box center [576, 112] width 143 height 30
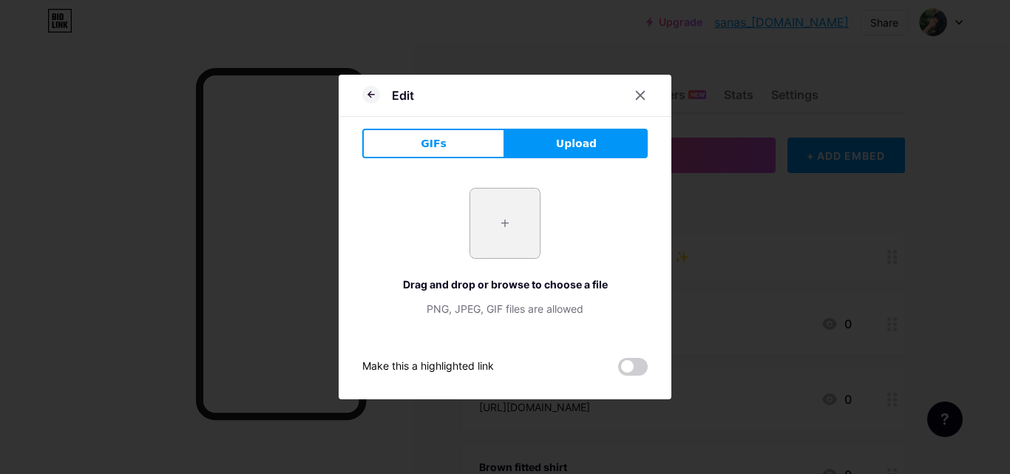
click at [481, 208] on input "file" at bounding box center [505, 224] width 70 height 70
type input "C:\fakepath\Screenshot (191).png"
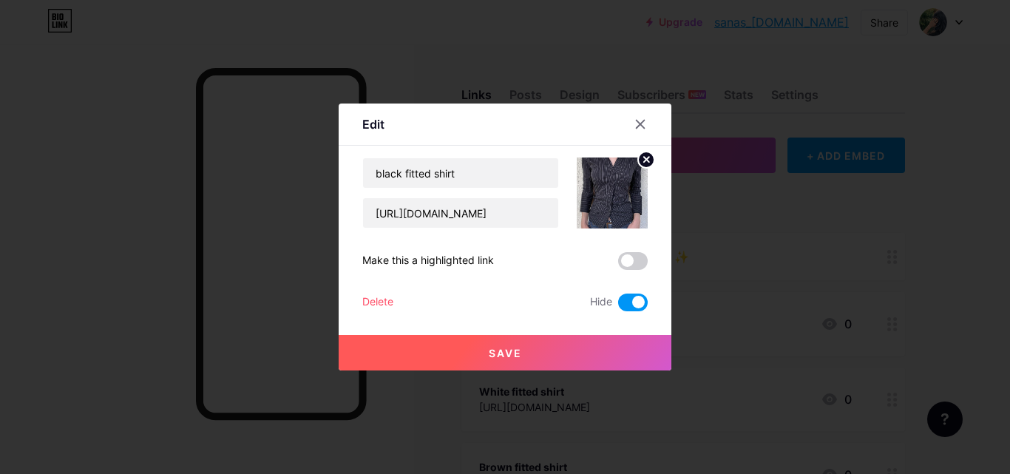
click at [562, 342] on button "Save" at bounding box center [505, 352] width 333 height 35
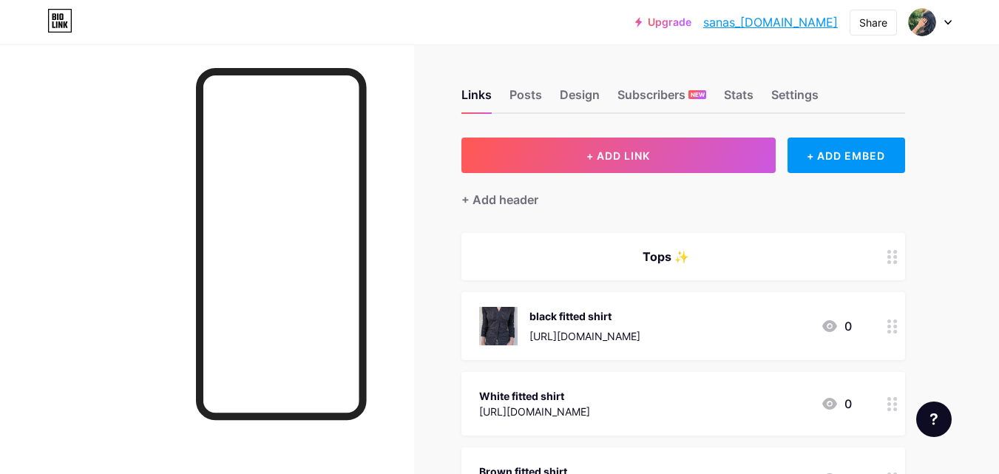
click at [656, 380] on div "White fitted shirt [URL][DOMAIN_NAME] 0" at bounding box center [683, 404] width 444 height 64
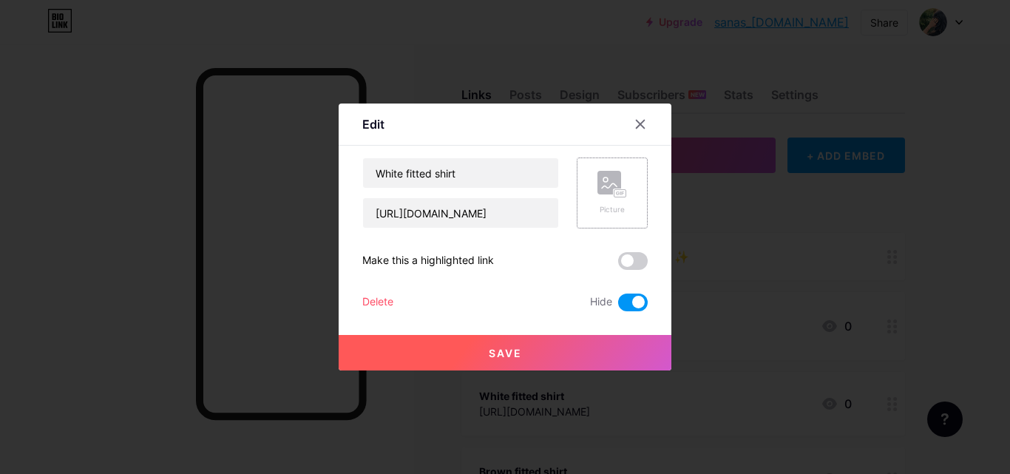
click at [620, 206] on div "Picture" at bounding box center [612, 209] width 30 height 11
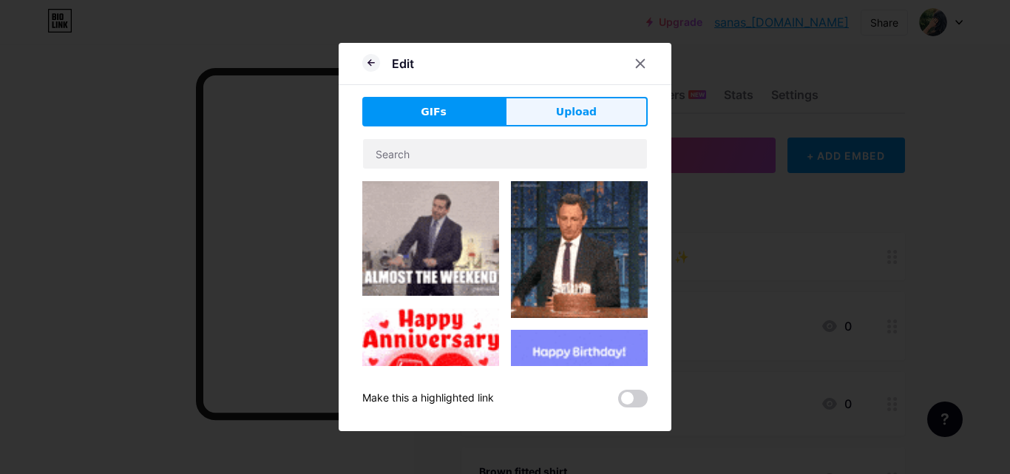
click at [569, 99] on button "Upload" at bounding box center [576, 112] width 143 height 30
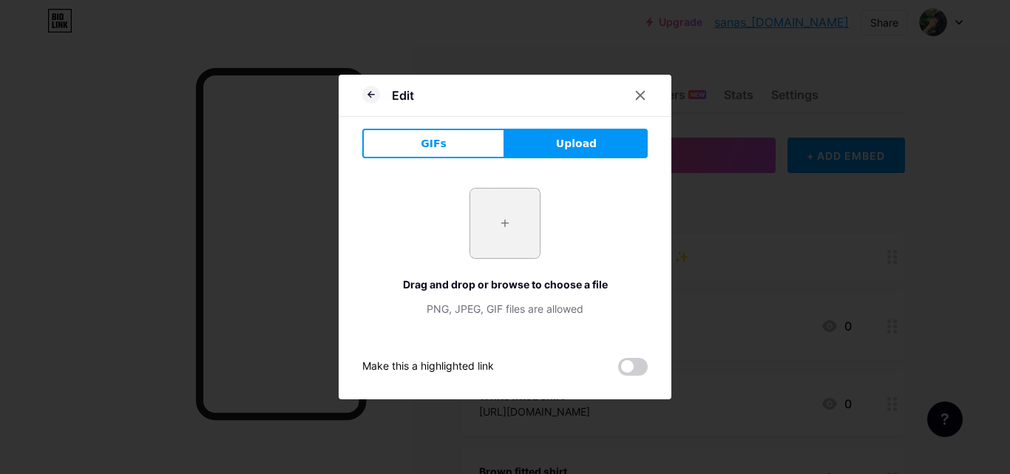
click at [503, 210] on input "file" at bounding box center [505, 224] width 70 height 70
type input "C:\fakepath\Screenshot (192).png"
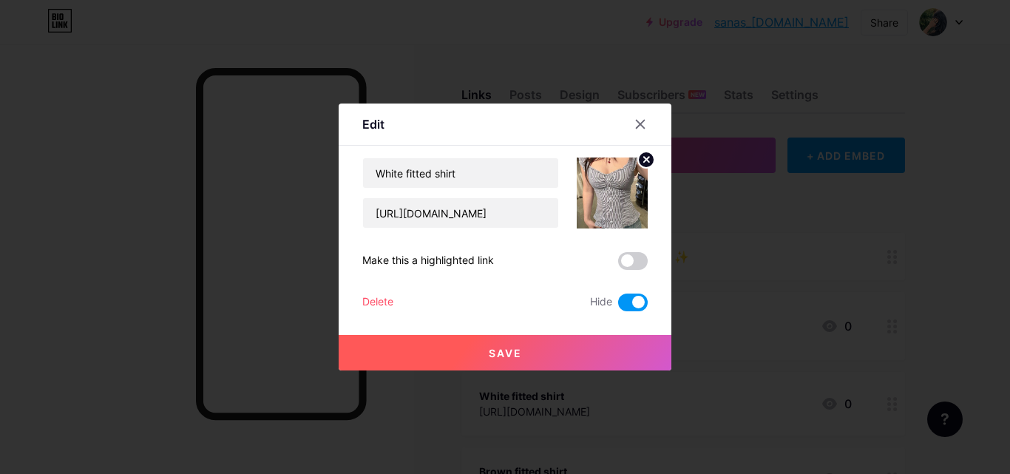
click at [513, 345] on button "Save" at bounding box center [505, 352] width 333 height 35
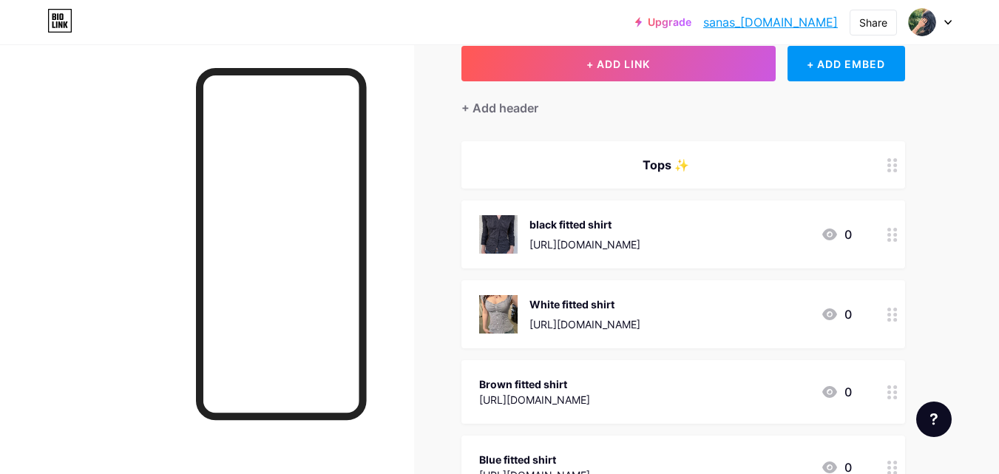
scroll to position [132, 0]
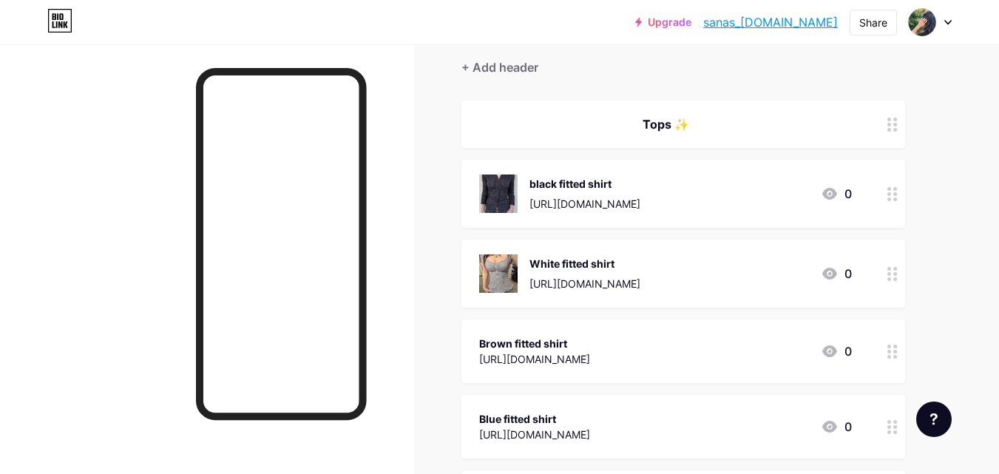
click at [791, 349] on div "Brown fitted shirt [URL][DOMAIN_NAME] 0" at bounding box center [665, 351] width 373 height 34
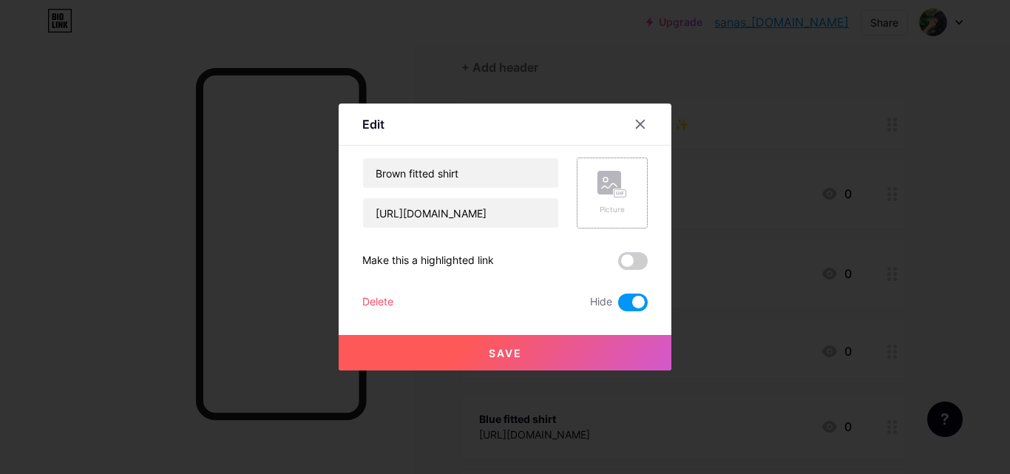
click at [617, 185] on icon at bounding box center [612, 184] width 30 height 27
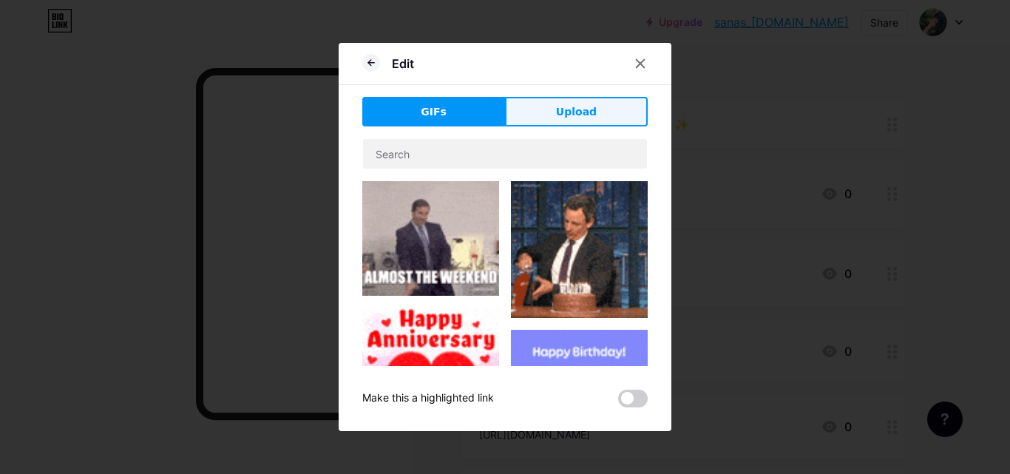
click at [607, 113] on button "Upload" at bounding box center [576, 112] width 143 height 30
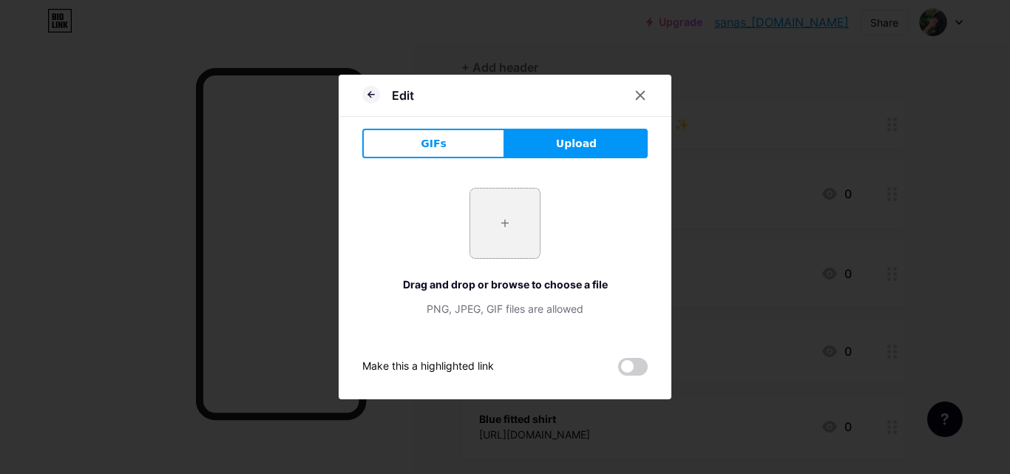
click at [513, 213] on input "file" at bounding box center [505, 224] width 70 height 70
click at [640, 88] on div at bounding box center [640, 95] width 27 height 27
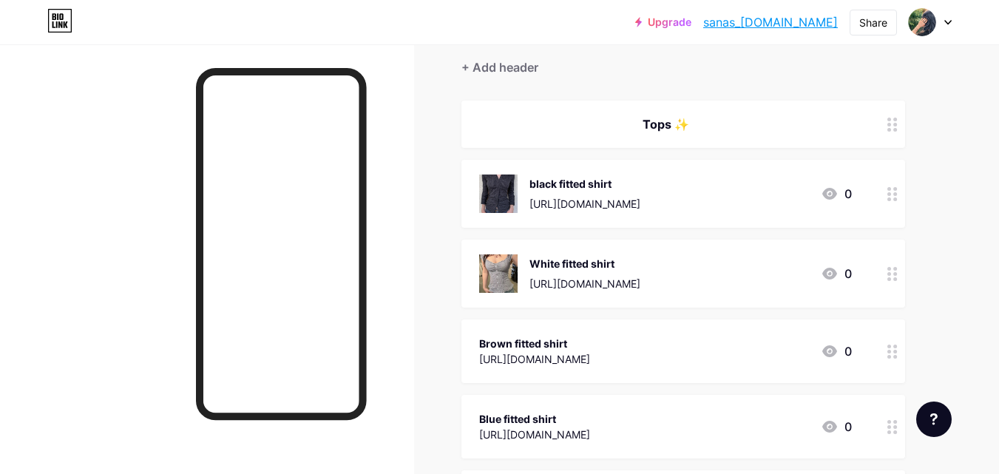
click at [651, 339] on div "Brown fitted shirt [URL][DOMAIN_NAME] 0" at bounding box center [665, 351] width 373 height 34
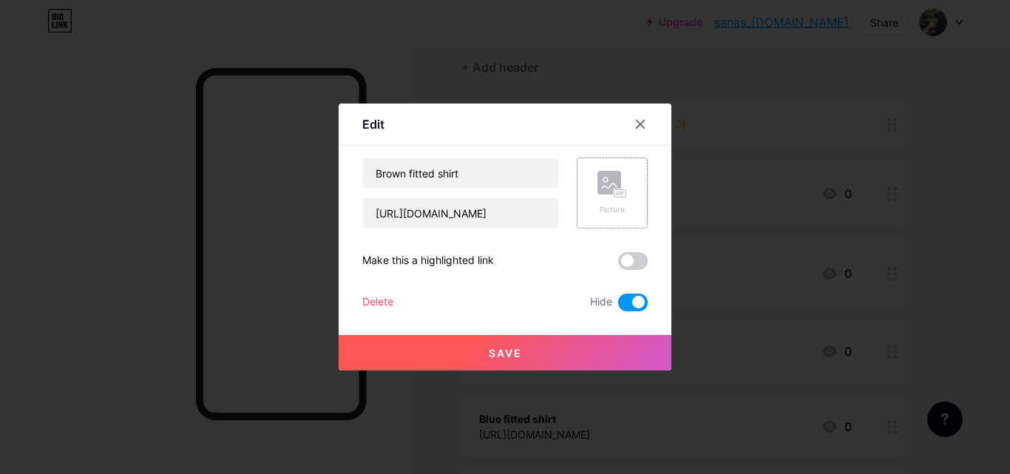
click at [614, 195] on rect at bounding box center [620, 193] width 12 height 7
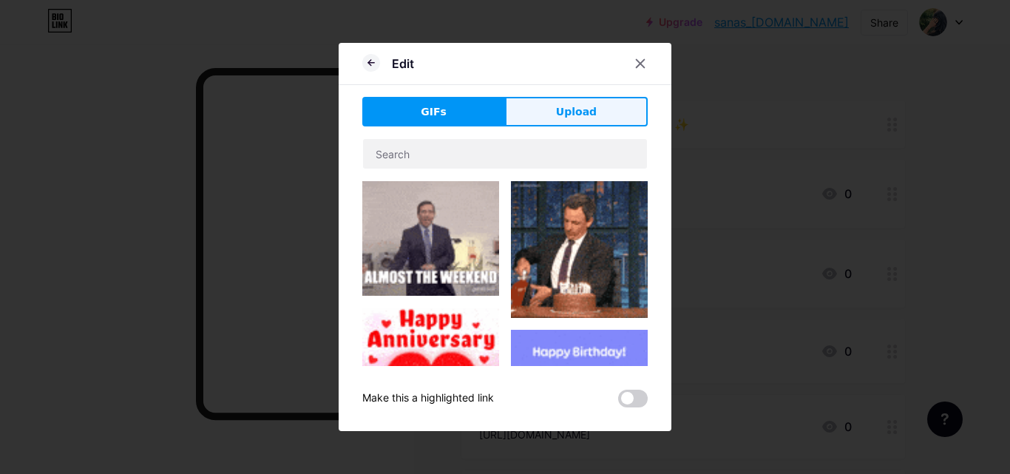
click at [587, 123] on button "Upload" at bounding box center [576, 112] width 143 height 30
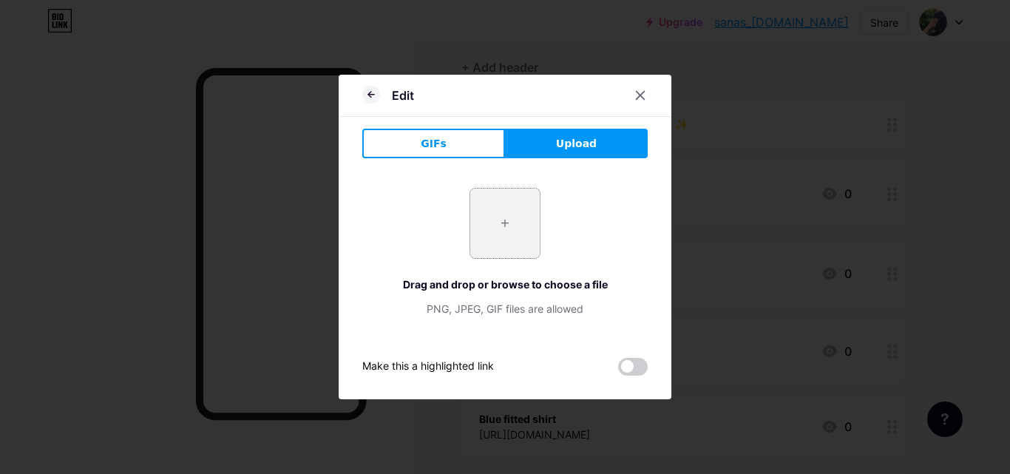
click at [515, 247] on input "file" at bounding box center [505, 224] width 70 height 70
type input "C:\fakepath\Screenshot (193).png"
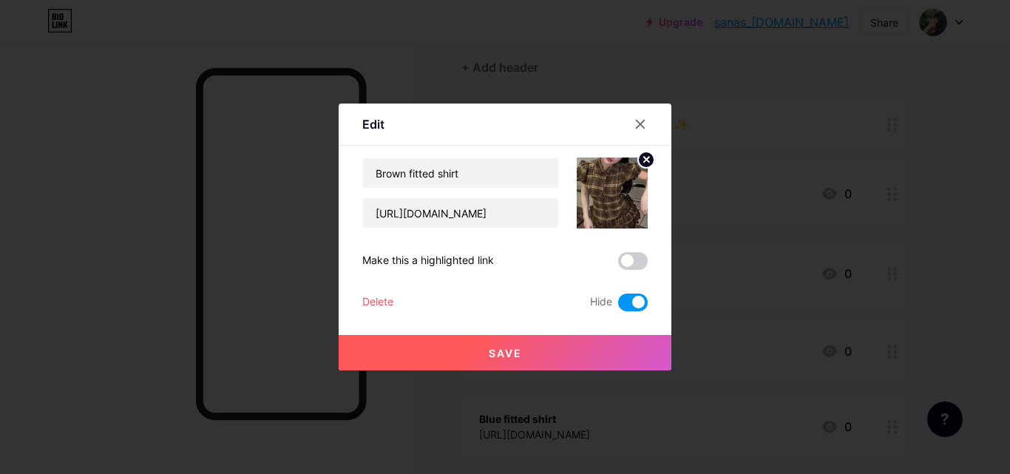
click at [549, 344] on button "Save" at bounding box center [505, 352] width 333 height 35
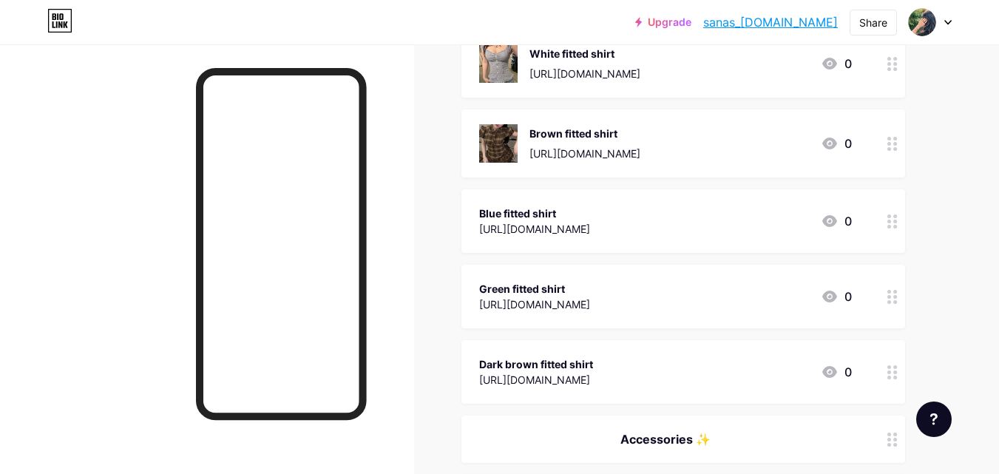
scroll to position [369, 0]
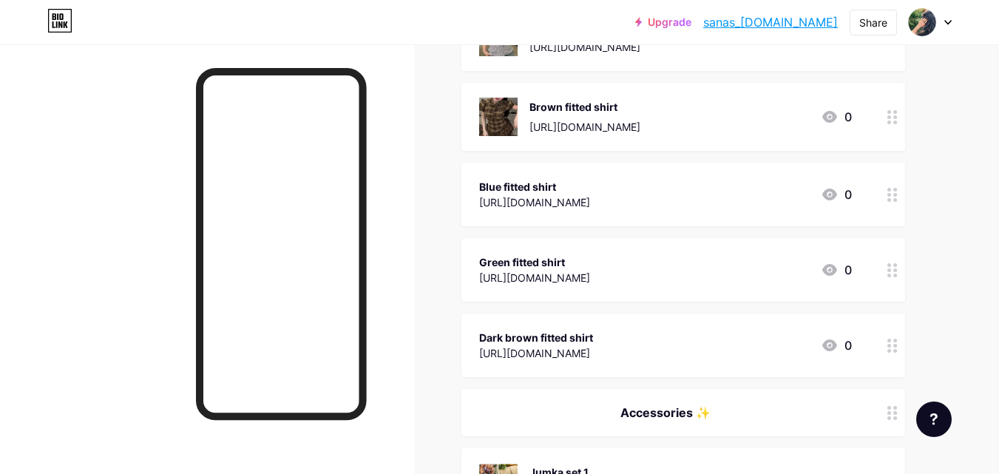
click at [600, 185] on div "Blue fitted shirt [URL][DOMAIN_NAME] 0" at bounding box center [665, 194] width 373 height 34
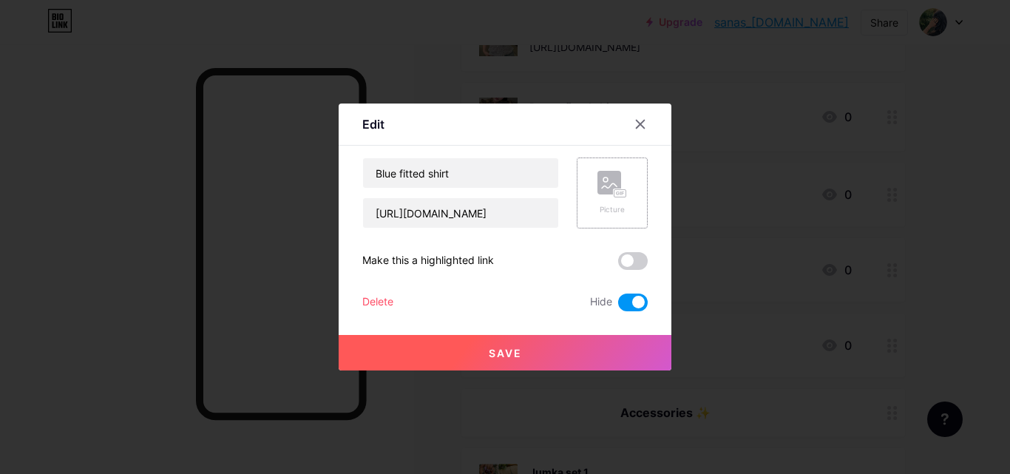
click at [604, 206] on div "Picture" at bounding box center [612, 209] width 30 height 11
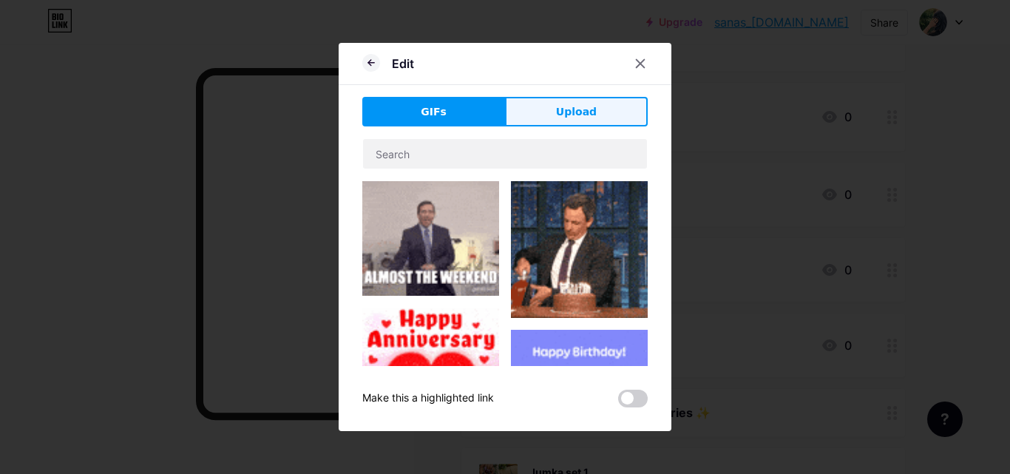
click at [605, 115] on button "Upload" at bounding box center [576, 112] width 143 height 30
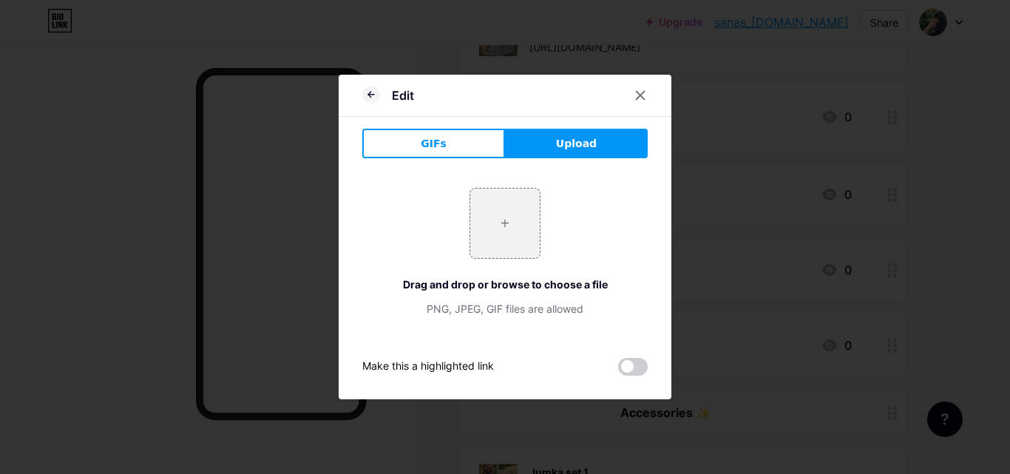
click at [608, 142] on button "Upload" at bounding box center [576, 144] width 143 height 30
click at [479, 263] on div "+ Drag and drop or browse to choose a file PNG, JPEG, GIF files are allowed" at bounding box center [504, 252] width 285 height 129
click at [512, 209] on input "file" at bounding box center [505, 224] width 70 height 70
type input "C:\fakepath\Screenshot (194).png"
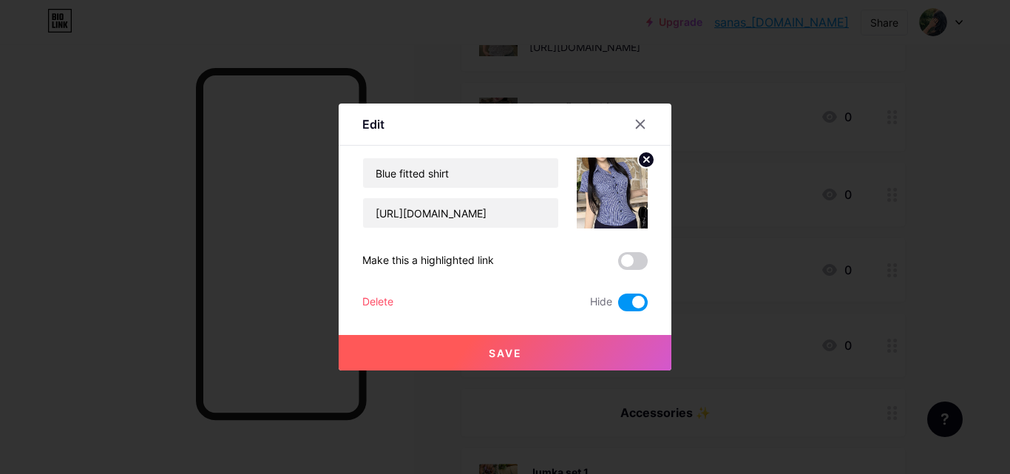
click at [549, 360] on button "Save" at bounding box center [505, 352] width 333 height 35
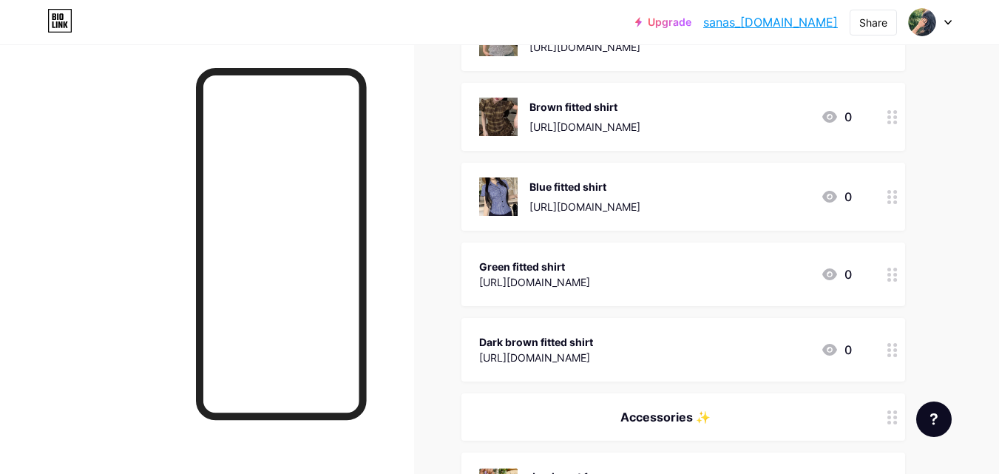
click at [607, 256] on div "Green fitted shirt [URL][DOMAIN_NAME] 0" at bounding box center [683, 275] width 444 height 64
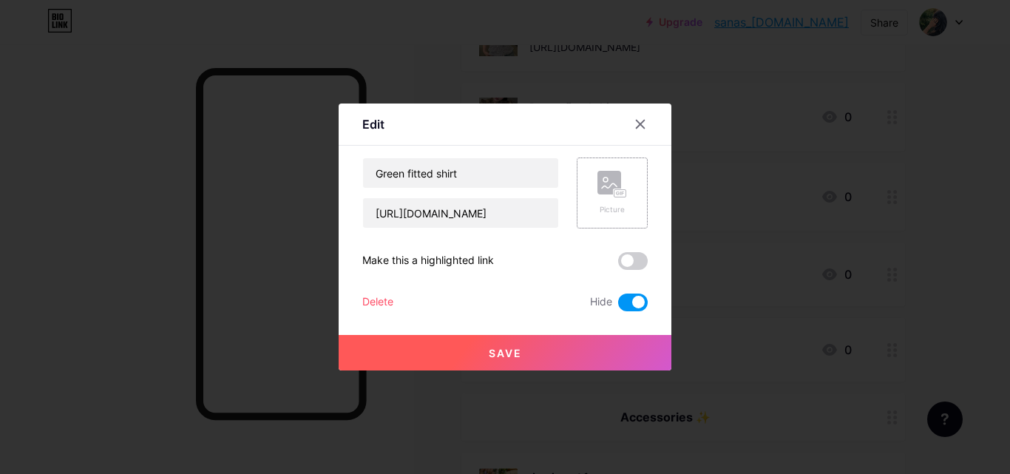
click at [624, 185] on div "Picture" at bounding box center [612, 193] width 71 height 71
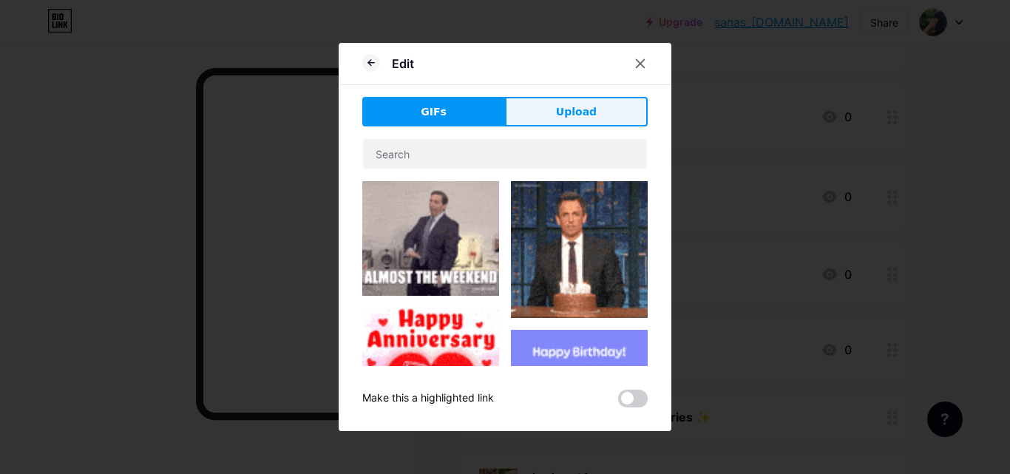
click at [598, 121] on button "Upload" at bounding box center [576, 112] width 143 height 30
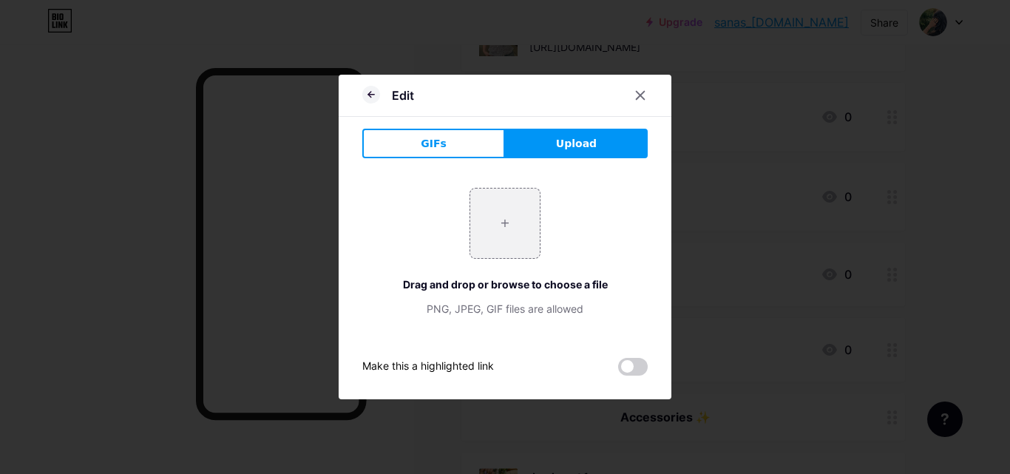
click at [583, 142] on span "Upload" at bounding box center [576, 144] width 41 height 16
click at [525, 229] on input "file" at bounding box center [505, 224] width 70 height 70
type input "C:\fakepath\Screenshot (195).png"
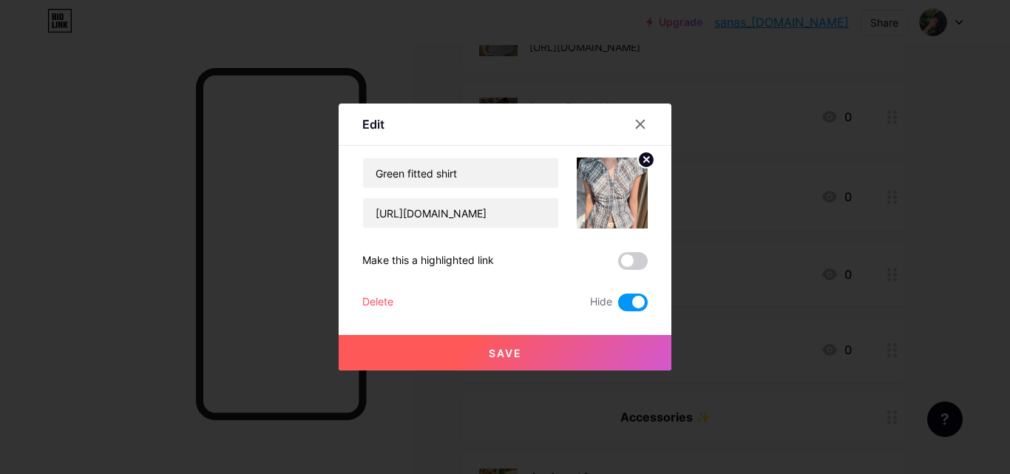
click at [535, 350] on button "Save" at bounding box center [505, 352] width 333 height 35
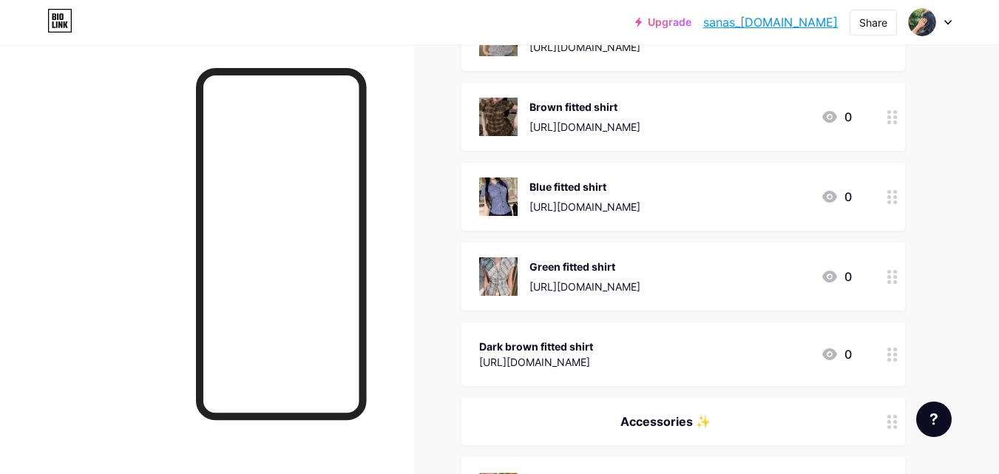
click at [705, 348] on div "Dark brown fitted shirt [URL][DOMAIN_NAME] 0" at bounding box center [665, 354] width 373 height 34
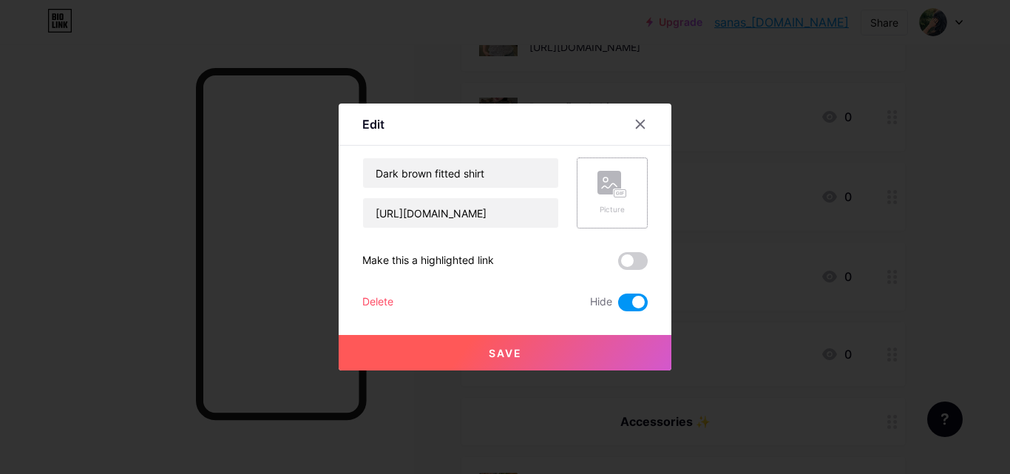
click at [626, 205] on div "Picture" at bounding box center [612, 193] width 71 height 71
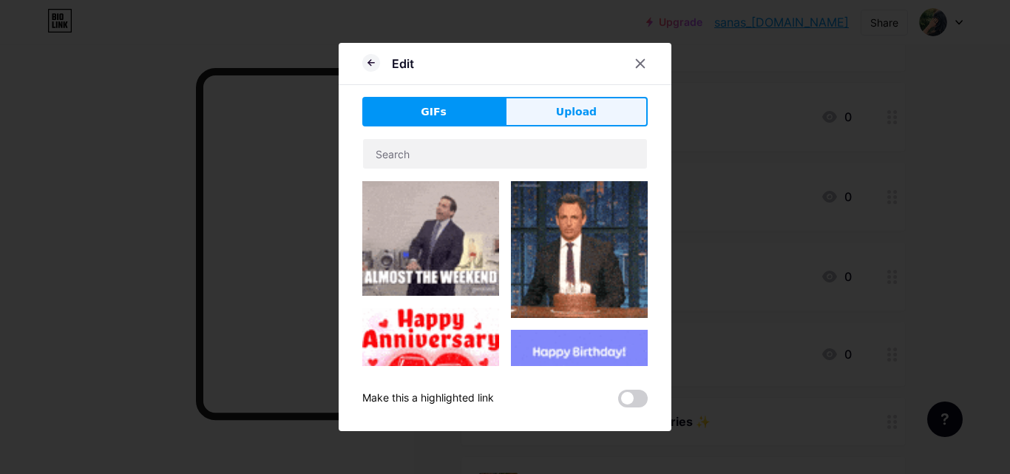
click at [604, 108] on button "Upload" at bounding box center [576, 112] width 143 height 30
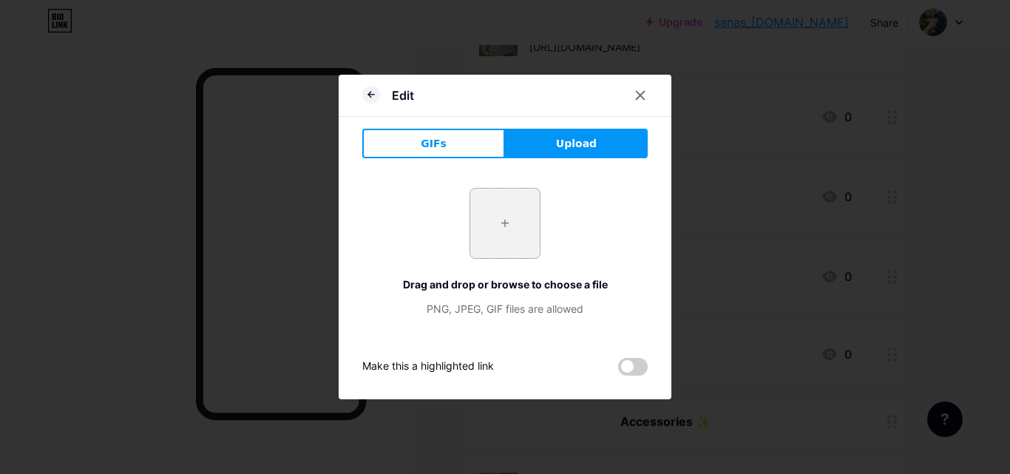
click at [511, 251] on input "file" at bounding box center [505, 224] width 70 height 70
type input "C:\fakepath\Screenshot (196).png"
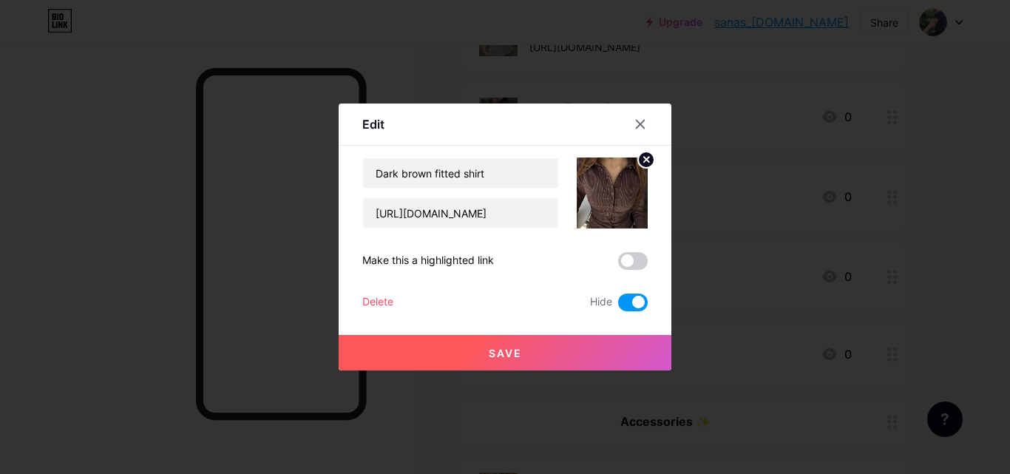
click at [585, 356] on button "Save" at bounding box center [505, 352] width 333 height 35
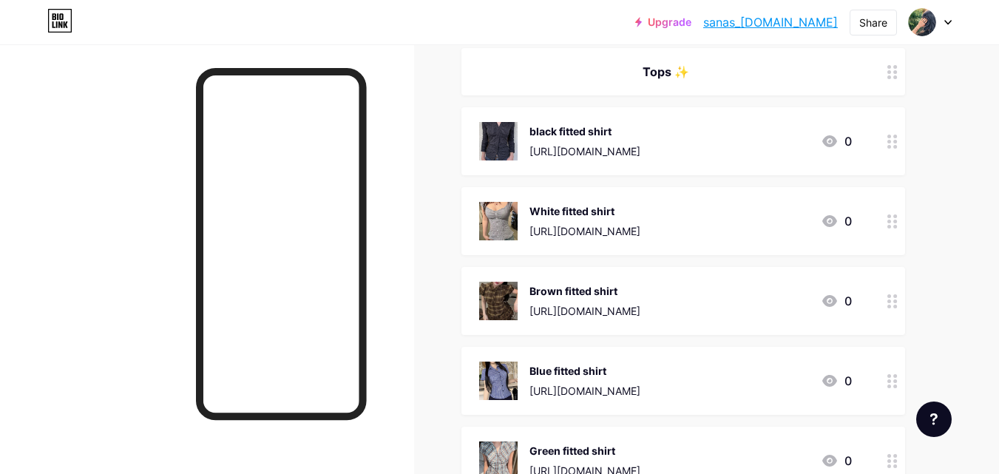
scroll to position [0, 0]
